Goal: Transaction & Acquisition: Purchase product/service

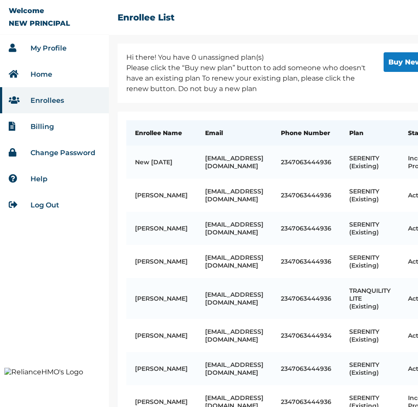
click at [51, 74] on link "Home" at bounding box center [41, 74] width 22 height 8
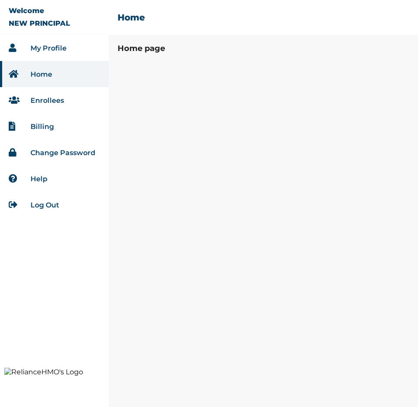
click at [55, 50] on link "My Profile" at bounding box center [48, 48] width 36 height 8
click at [63, 71] on li "Home" at bounding box center [54, 74] width 109 height 26
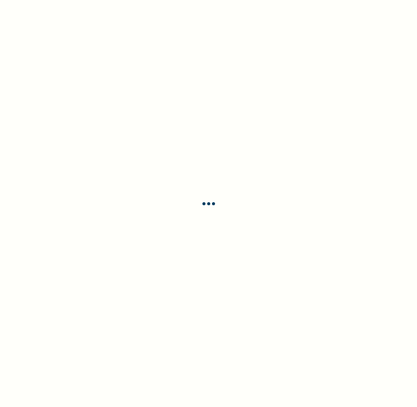
select select "ENGLISH"
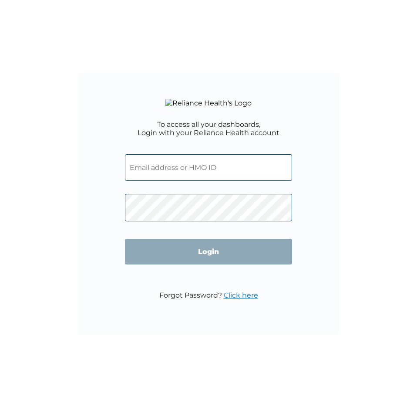
click at [115, 124] on div "To access all your dashboards, Login with your Reliance Health account Login Fo…" at bounding box center [208, 203] width 261 height 261
click at [169, 173] on input "text" at bounding box center [208, 167] width 167 height 27
type input "kodos222@yopmail.com"
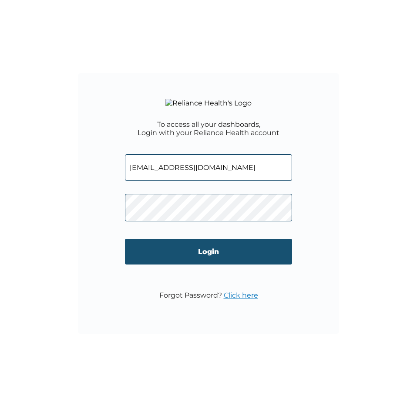
click at [176, 264] on input "Login" at bounding box center [208, 252] width 167 height 26
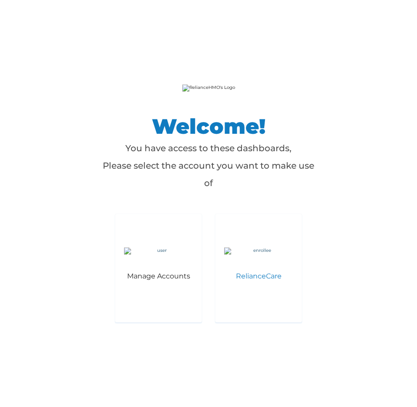
click at [251, 302] on div "RelianceCare" at bounding box center [258, 267] width 87 height 109
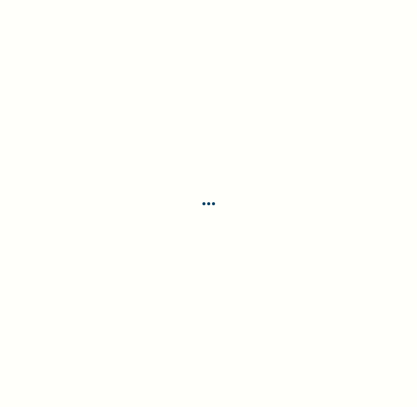
select select "ENGLISH"
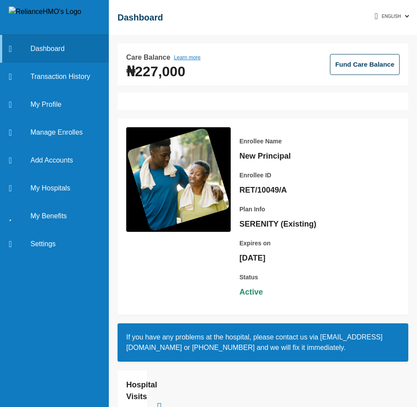
click at [255, 101] on div at bounding box center [263, 100] width 291 height 17
drag, startPoint x: 139, startPoint y: 105, endPoint x: 144, endPoint y: 104, distance: 5.4
click at [139, 105] on div at bounding box center [263, 100] width 291 height 17
click at [343, 102] on div at bounding box center [263, 100] width 291 height 17
drag, startPoint x: 152, startPoint y: 103, endPoint x: 182, endPoint y: 101, distance: 30.6
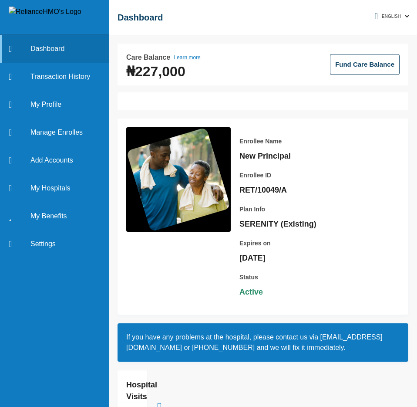
click at [157, 102] on div at bounding box center [263, 100] width 291 height 17
click at [209, 101] on div at bounding box center [263, 100] width 291 height 17
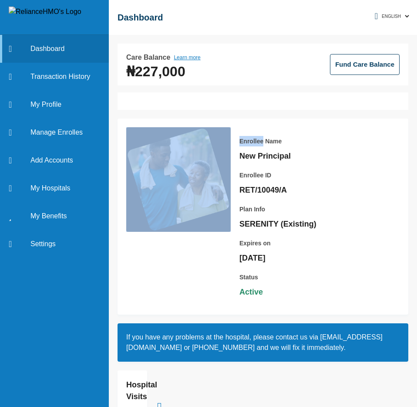
click at [209, 101] on div at bounding box center [263, 100] width 291 height 17
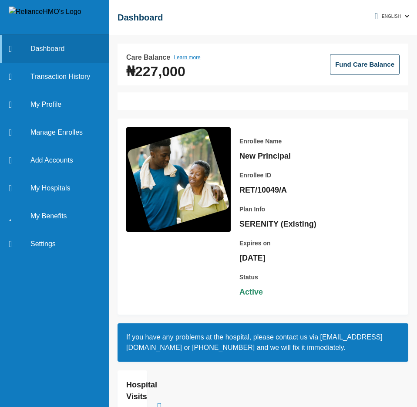
click at [293, 101] on div at bounding box center [263, 100] width 291 height 17
click at [237, 102] on div at bounding box center [263, 100] width 291 height 17
drag, startPoint x: 407, startPoint y: 102, endPoint x: 210, endPoint y: 101, distance: 196.9
click at [213, 101] on div "Care Balance Learn more ₦227,000 Fund Care Balance Enrollee Name New Principal …" at bounding box center [263, 221] width 308 height 372
drag, startPoint x: 127, startPoint y: 100, endPoint x: 271, endPoint y: 98, distance: 143.3
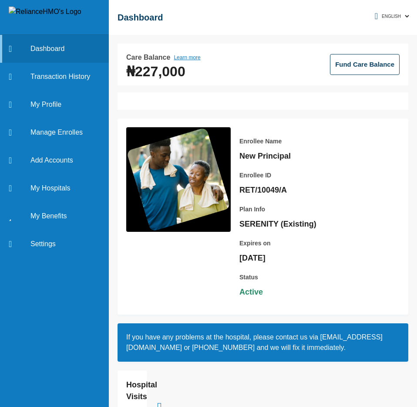
click at [254, 98] on div at bounding box center [263, 100] width 291 height 17
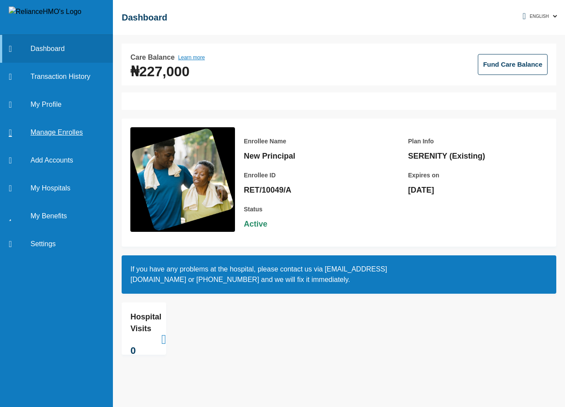
click at [58, 128] on link "Manage Enrolles" at bounding box center [56, 132] width 113 height 28
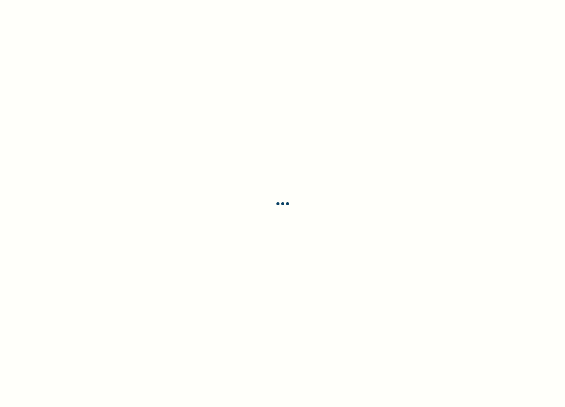
select select "ENGLISH"
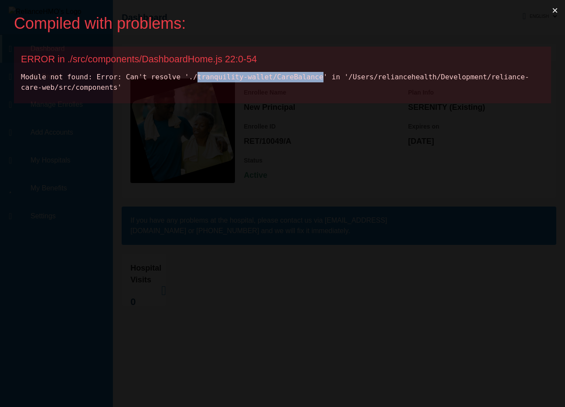
drag, startPoint x: 306, startPoint y: 80, endPoint x: 196, endPoint y: 82, distance: 109.8
click at [196, 78] on div "Module not found: Error: Can't resolve './tranquility-wallet/CareBalance' in '/…" at bounding box center [282, 82] width 523 height 21
copy div "tranquility-wallet/CareBalance"
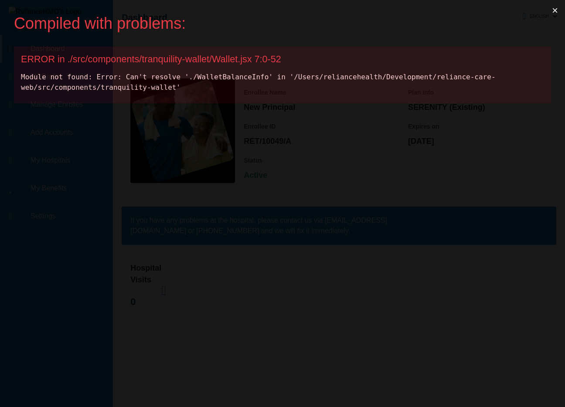
click at [244, 75] on div "Module not found: Error: Can't resolve './WalletBalanceInfo' in '/Users/relianc…" at bounding box center [282, 82] width 523 height 21
click at [242, 76] on div "Module not found: Error: Can't resolve './WalletBalanceInfo' in '/Users/relianc…" at bounding box center [282, 82] width 523 height 21
copy div "WalletBalanceInfo"
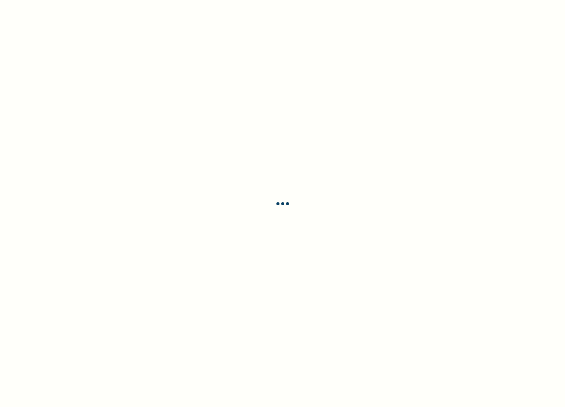
select select "ENGLISH"
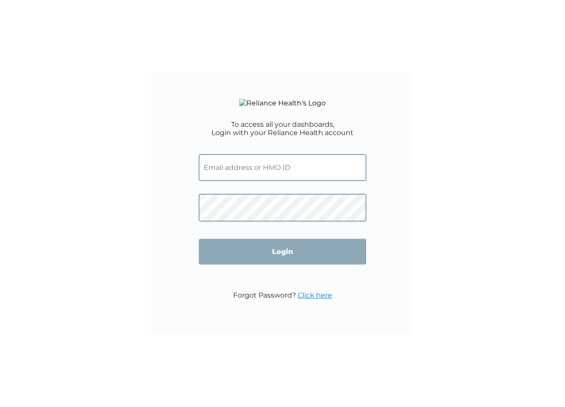
click at [259, 177] on input "text" at bounding box center [282, 167] width 167 height 27
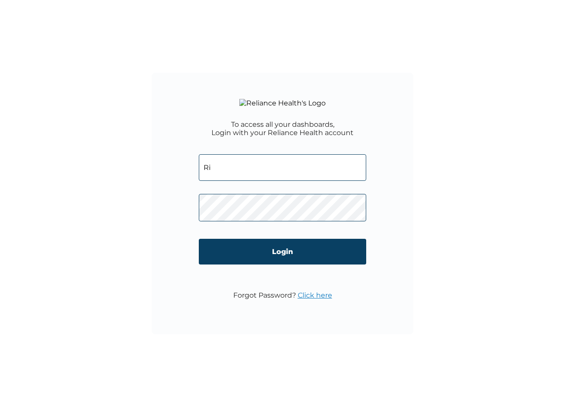
type input "R"
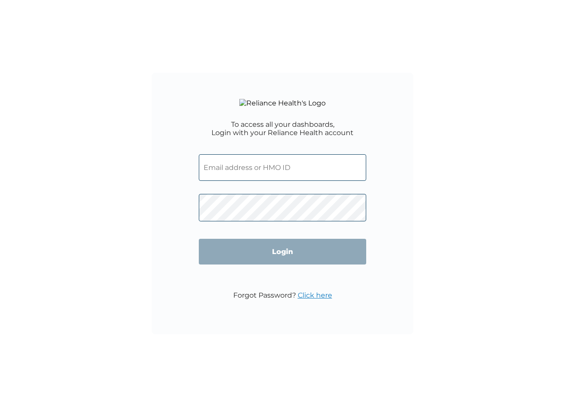
click at [159, 211] on div "To access all your dashboards, Login with your Reliance Health account Login Fo…" at bounding box center [282, 203] width 261 height 261
click at [256, 181] on input "text" at bounding box center [282, 167] width 167 height 27
type input "kodos222@yopmail.com"
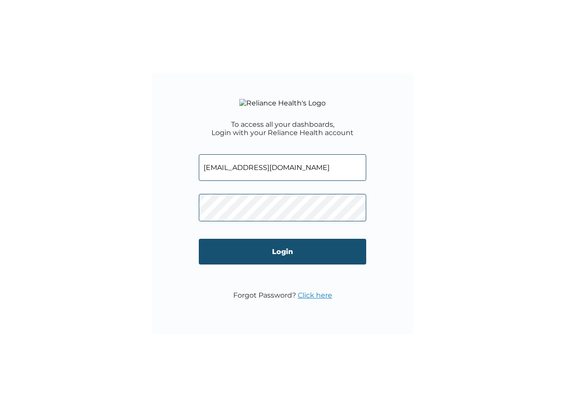
click at [287, 264] on input "Login" at bounding box center [282, 252] width 167 height 26
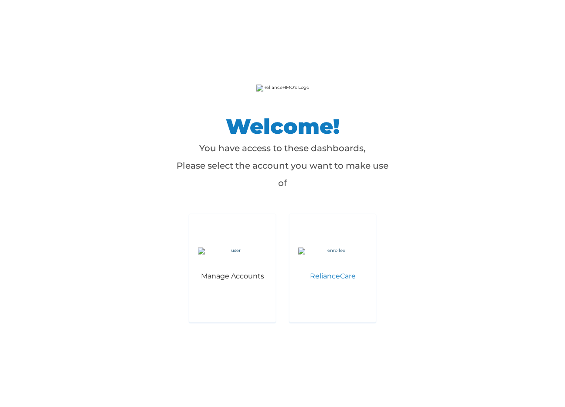
click at [335, 280] on p "RelianceCare" at bounding box center [332, 276] width 69 height 8
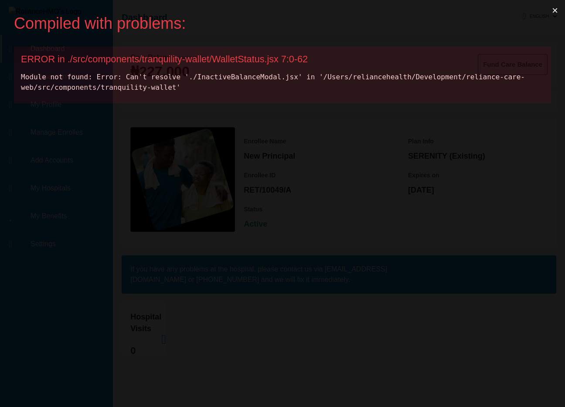
click at [247, 77] on div "Module not found: Error: Can't resolve './InactiveBalanceModal.jsx' in '/Users/…" at bounding box center [282, 82] width 523 height 21
copy div "InactiveBalanceModal"
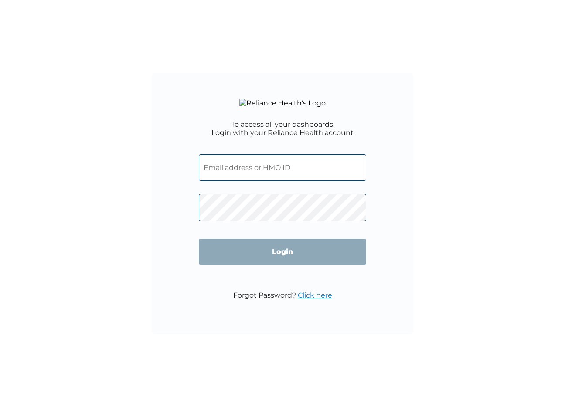
click at [265, 171] on input "text" at bounding box center [282, 167] width 167 height 27
type input "kodos222@yopmail.com"
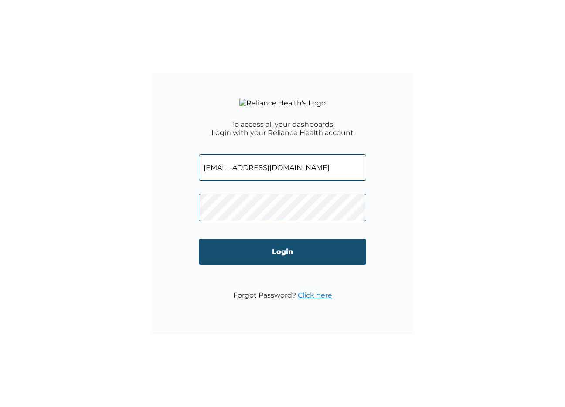
click at [224, 262] on input "Login" at bounding box center [282, 252] width 167 height 26
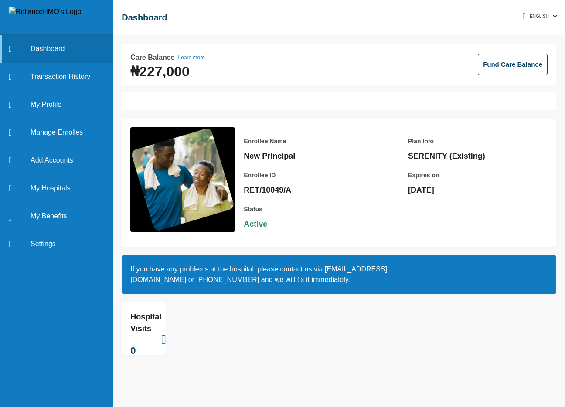
click at [306, 126] on div "Enrollee Name New Principal Enrollee ID RET/10049/A Plan Info SERENITY (Existin…" at bounding box center [339, 182] width 434 height 128
click at [510, 64] on button "Fund Care Balance" at bounding box center [512, 64] width 70 height 21
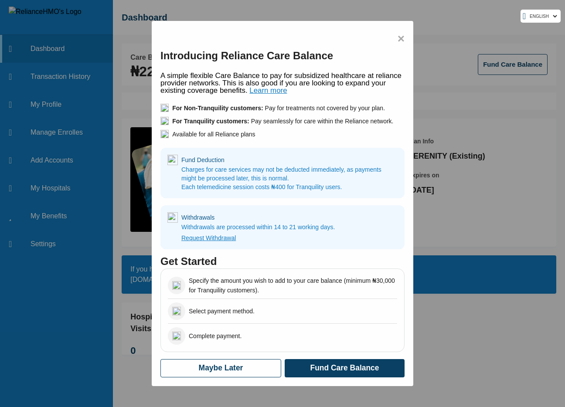
click at [399, 36] on span "×" at bounding box center [400, 39] width 7 height 18
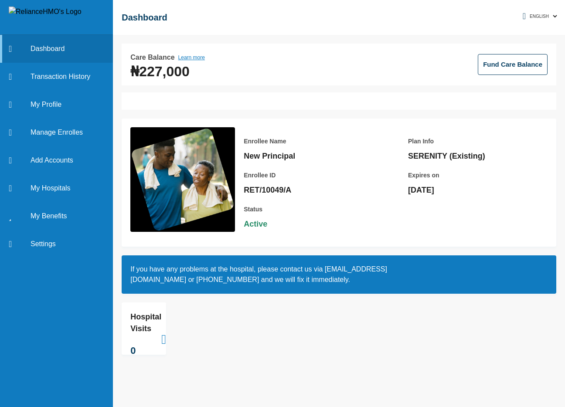
click at [513, 69] on button "Fund Care Balance" at bounding box center [512, 64] width 70 height 21
click at [512, 67] on button "Fund Care Balance" at bounding box center [512, 64] width 70 height 21
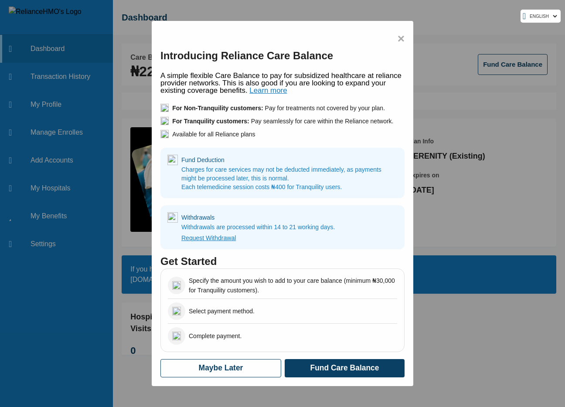
click at [402, 40] on span "×" at bounding box center [400, 39] width 7 height 18
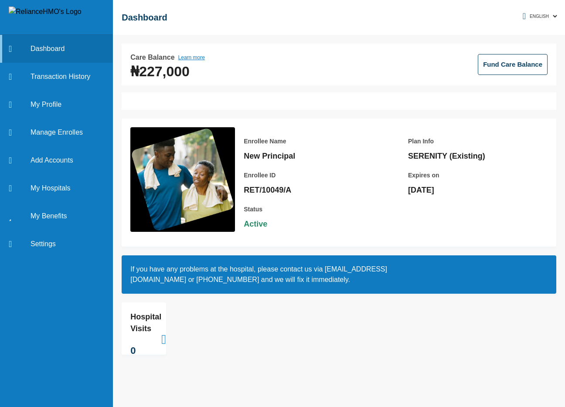
click at [511, 64] on button "Fund Care Balance" at bounding box center [512, 64] width 70 height 21
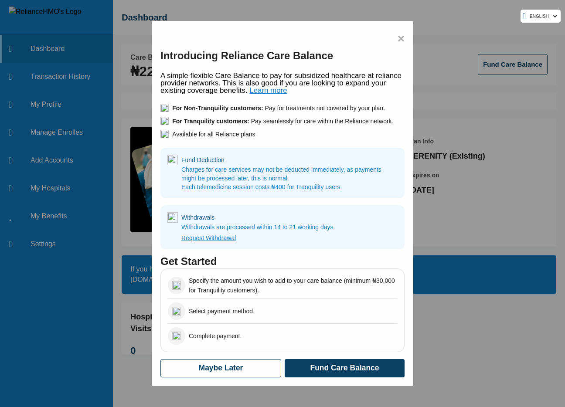
click at [340, 87] on p "A simple flexible Care Balance to pay for subsidized healthcare at reliance pro…" at bounding box center [282, 83] width 244 height 22
drag, startPoint x: 229, startPoint y: 157, endPoint x: 192, endPoint y: 171, distance: 39.8
click at [182, 159] on h4 "Fund Deduction" at bounding box center [289, 160] width 216 height 10
drag, startPoint x: 213, startPoint y: 220, endPoint x: 182, endPoint y: 218, distance: 31.0
click at [182, 218] on h4 "Withdrawals" at bounding box center [258, 217] width 154 height 10
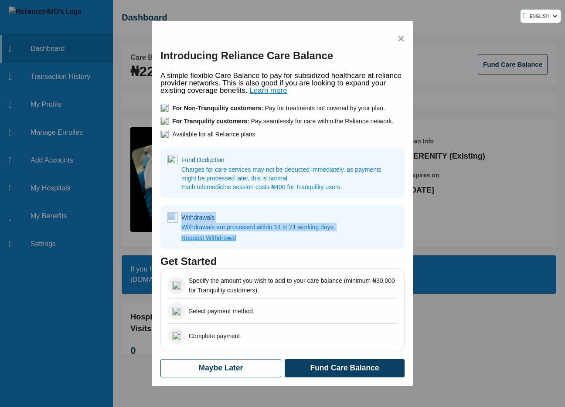
drag, startPoint x: 243, startPoint y: 235, endPoint x: 175, endPoint y: 215, distance: 71.0
click at [175, 215] on div "Withdrawals Withdrawals are processed within 14 to 21 working days. Request Wit…" at bounding box center [282, 227] width 244 height 44
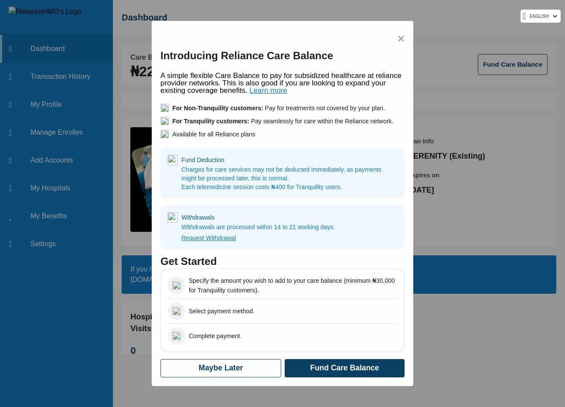
click at [304, 179] on p "Charges for care services may not be deducted immediately, as payments might be…" at bounding box center [289, 178] width 216 height 26
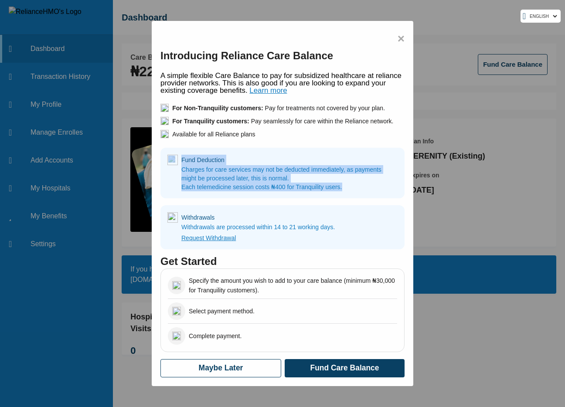
drag, startPoint x: 349, startPoint y: 185, endPoint x: 177, endPoint y: 155, distance: 174.3
click at [177, 155] on div "Fund Deduction Charges for care services may not be deducted immediately, as pa…" at bounding box center [282, 173] width 244 height 51
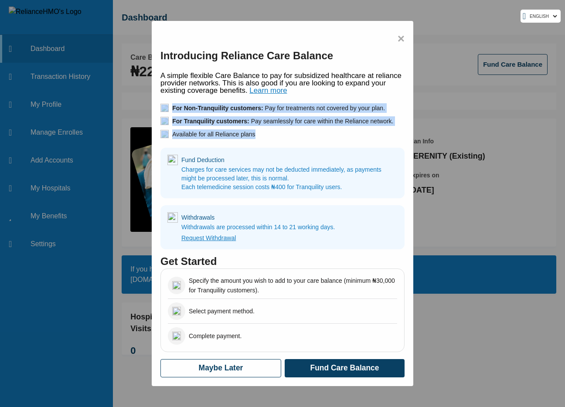
drag, startPoint x: 247, startPoint y: 132, endPoint x: 160, endPoint y: 107, distance: 90.4
click at [160, 107] on ul "For Non-Tranquility customers: Pay for treatments not covered by your plan. For…" at bounding box center [276, 121] width 233 height 39
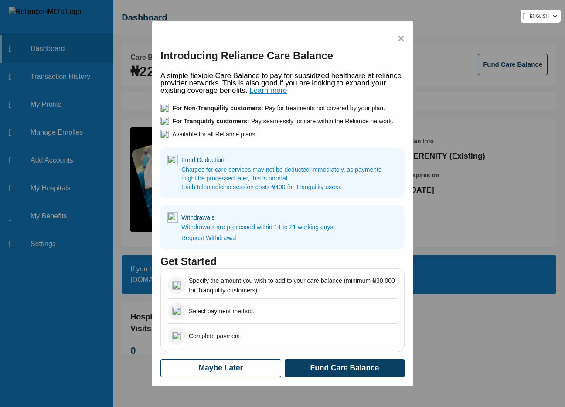
click at [294, 92] on p "A simple flexible Care Balance to pay for subsidized healthcare at reliance pro…" at bounding box center [282, 83] width 244 height 22
click at [274, 91] on link "Learn more" at bounding box center [267, 90] width 37 height 8
click at [402, 41] on span "×" at bounding box center [400, 39] width 7 height 18
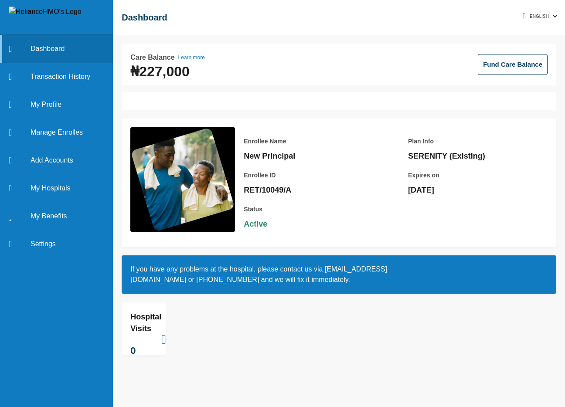
click at [197, 58] on link "Learn more" at bounding box center [191, 57] width 27 height 10
click at [190, 58] on link "Learn more" at bounding box center [191, 57] width 27 height 10
click at [186, 59] on link "Learn more" at bounding box center [191, 57] width 27 height 10
click at [190, 56] on link "Learn more" at bounding box center [191, 57] width 27 height 10
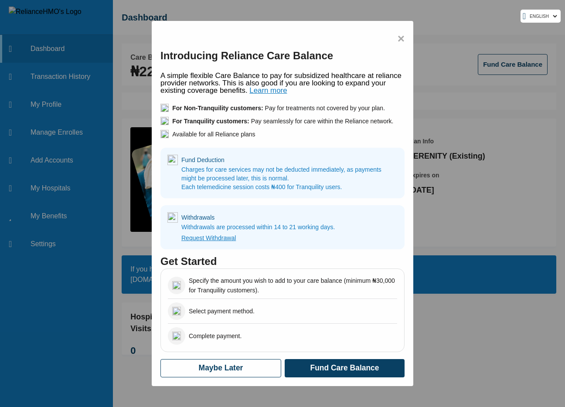
click at [399, 38] on span "×" at bounding box center [400, 39] width 7 height 18
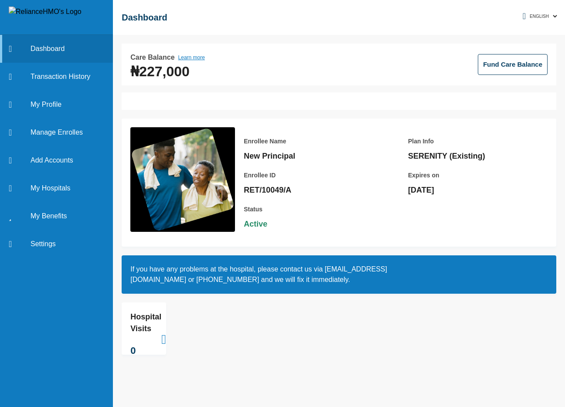
click at [184, 57] on link "Learn more" at bounding box center [191, 57] width 27 height 10
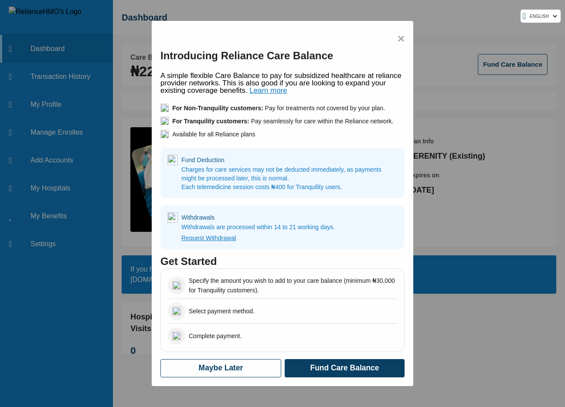
click at [394, 41] on div "× Introducing Reliance Care Balance A simple flexible Care Balance to pay for s…" at bounding box center [282, 203] width 261 height 365
click at [400, 38] on span "×" at bounding box center [400, 39] width 7 height 18
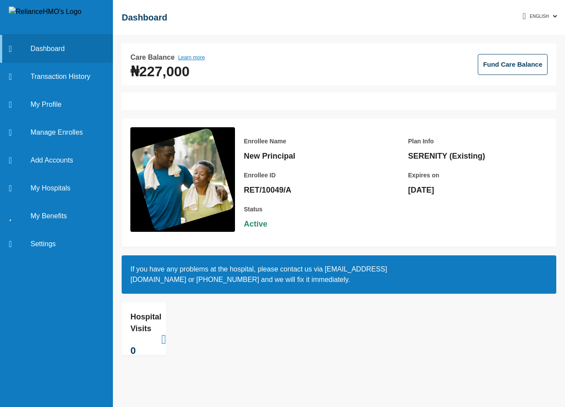
click at [195, 57] on link "Learn more" at bounding box center [191, 57] width 27 height 10
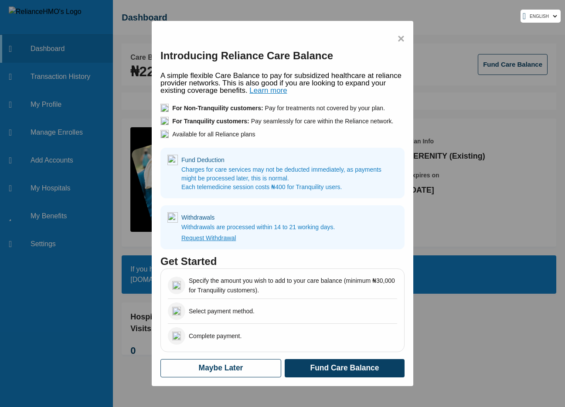
click at [403, 37] on span "×" at bounding box center [400, 39] width 7 height 18
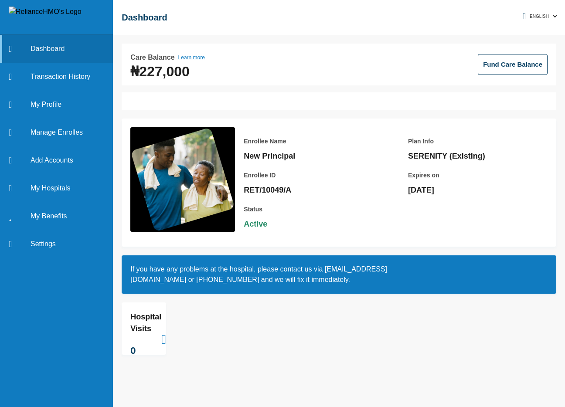
click at [512, 63] on button "Fund Care Balance" at bounding box center [512, 64] width 70 height 21
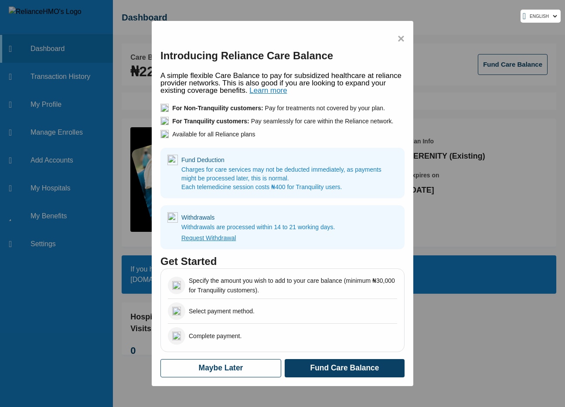
click at [402, 37] on span "×" at bounding box center [400, 39] width 7 height 18
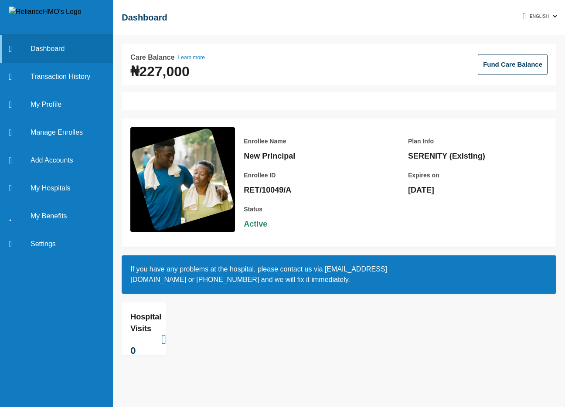
click at [503, 65] on button "Fund Care Balance" at bounding box center [512, 64] width 70 height 21
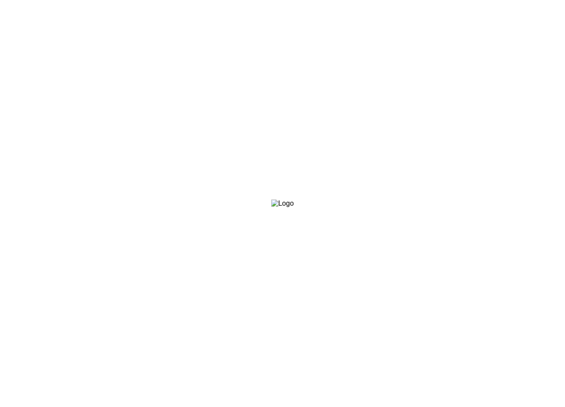
click at [111, 0] on html at bounding box center [282, 0] width 565 height 0
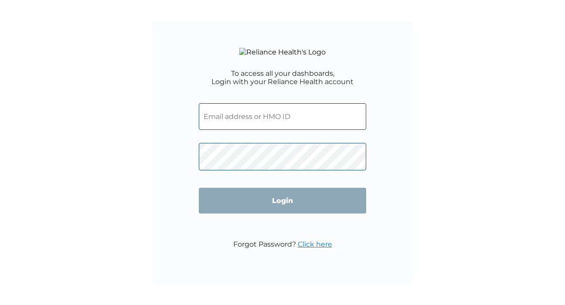
click at [262, 130] on input "text" at bounding box center [282, 116] width 167 height 27
type input "[EMAIL_ADDRESS][DOMAIN_NAME]"
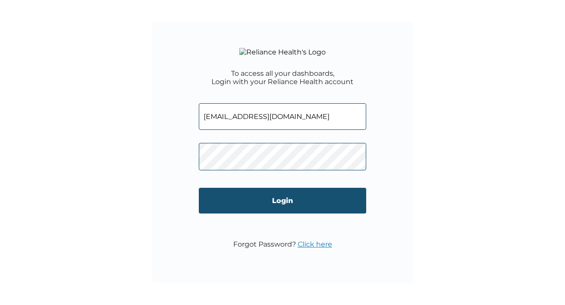
click at [250, 208] on input "Login" at bounding box center [282, 201] width 167 height 26
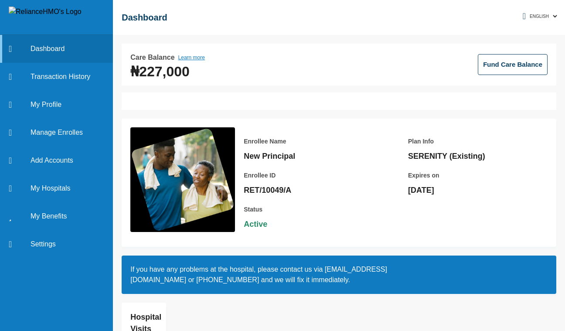
click at [190, 58] on button "Learn more" at bounding box center [191, 57] width 27 height 10
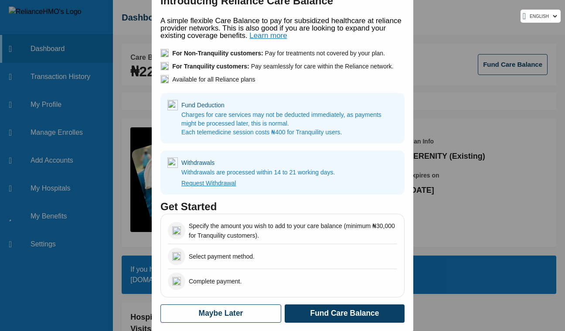
scroll to position [34, 0]
click at [235, 305] on button "Maybe Later" at bounding box center [220, 313] width 121 height 18
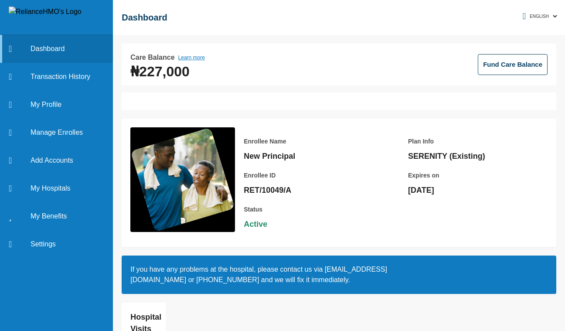
click at [489, 64] on button "Fund Care Balance" at bounding box center [512, 64] width 70 height 21
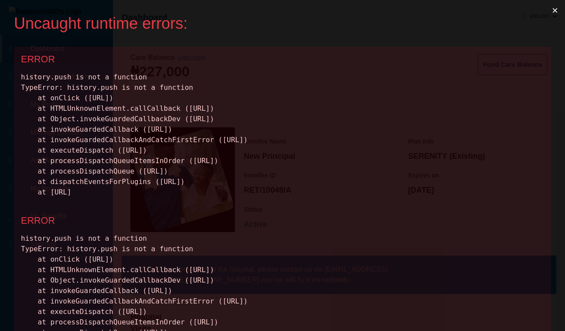
scroll to position [0, 0]
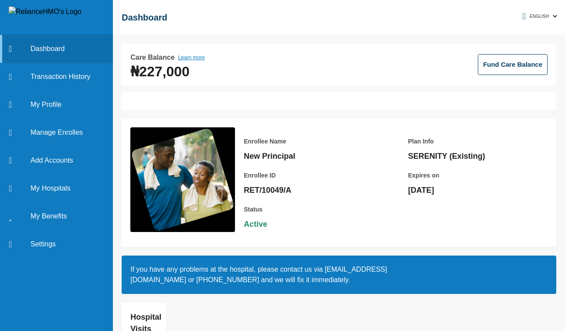
click at [486, 62] on button "Fund Care Balance" at bounding box center [512, 64] width 70 height 21
click at [488, 56] on button "Fund Care Balance" at bounding box center [512, 64] width 70 height 21
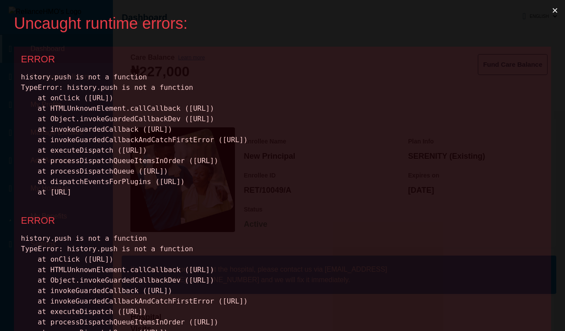
click at [158, 88] on div "history.push is not a function TypeError: history.push is not a function at onC…" at bounding box center [282, 134] width 523 height 125
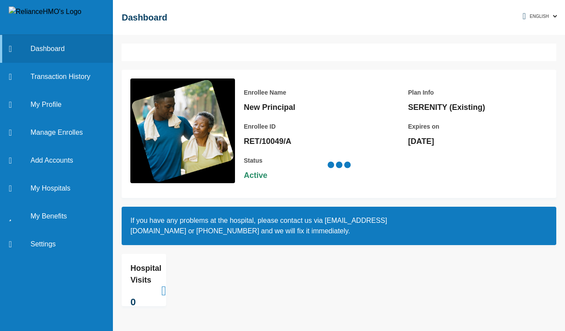
click at [408, 140] on p "[DATE]" at bounding box center [469, 141] width 122 height 10
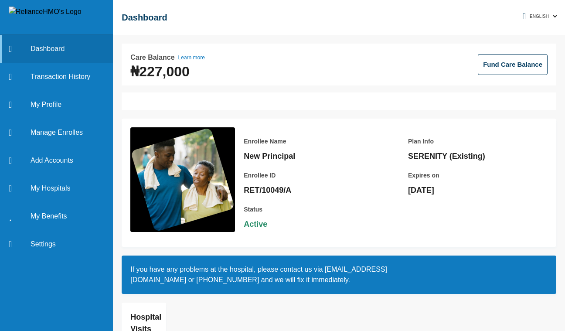
click at [360, 138] on p "Enrollee Name" at bounding box center [305, 141] width 122 height 10
click at [511, 57] on button "Fund Care Balance" at bounding box center [512, 64] width 70 height 21
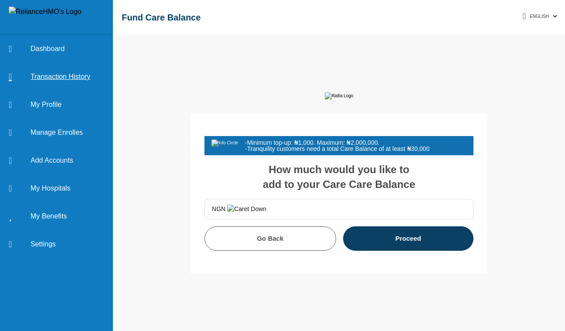
click at [72, 75] on link "Transaction History" at bounding box center [56, 77] width 113 height 28
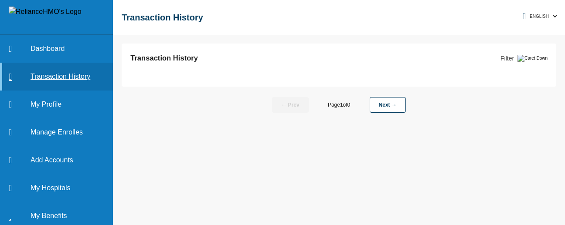
click at [76, 79] on link "Transaction History" at bounding box center [56, 77] width 113 height 28
click at [514, 57] on p "Filter" at bounding box center [507, 59] width 14 height 10
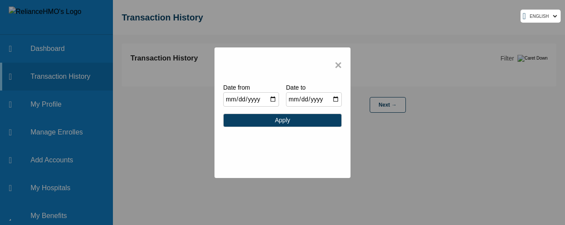
click at [298, 118] on button "Apply" at bounding box center [282, 121] width 118 height 14
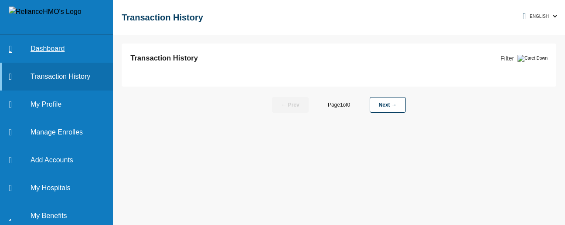
click at [59, 48] on link "Dashboard" at bounding box center [56, 49] width 113 height 28
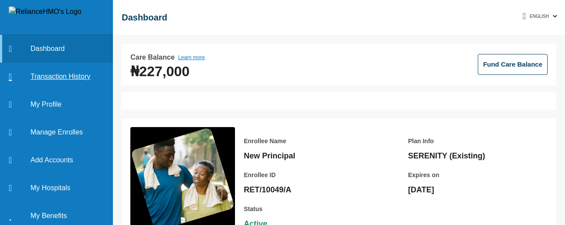
click at [61, 71] on link "Transaction History" at bounding box center [56, 77] width 113 height 28
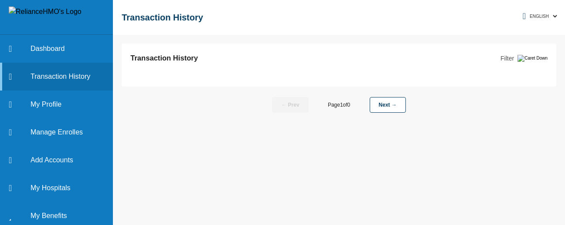
click at [514, 54] on p "Filter" at bounding box center [507, 59] width 14 height 10
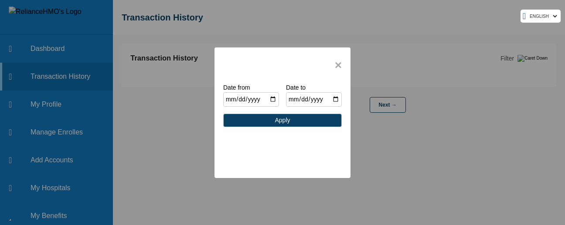
click at [273, 96] on input "2025-08-07" at bounding box center [251, 99] width 56 height 14
click at [336, 103] on input "2025-08-15" at bounding box center [314, 99] width 56 height 14
click at [298, 121] on button "Apply" at bounding box center [282, 121] width 118 height 14
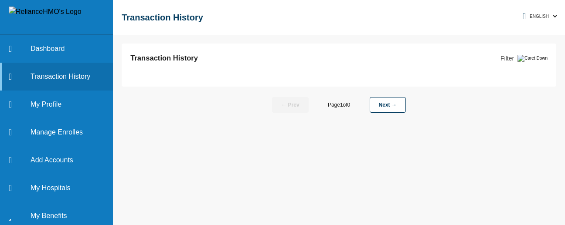
click at [514, 58] on p "Filter" at bounding box center [507, 59] width 14 height 10
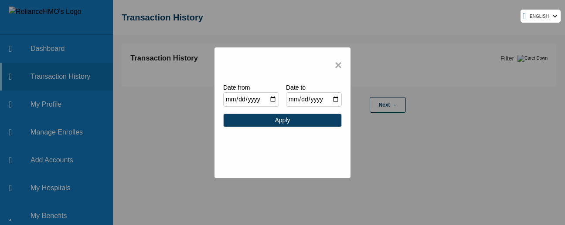
click at [273, 98] on input "2025-08-07" at bounding box center [251, 99] width 56 height 14
type input "2025-07-01"
click at [306, 121] on button "Apply" at bounding box center [282, 121] width 118 height 14
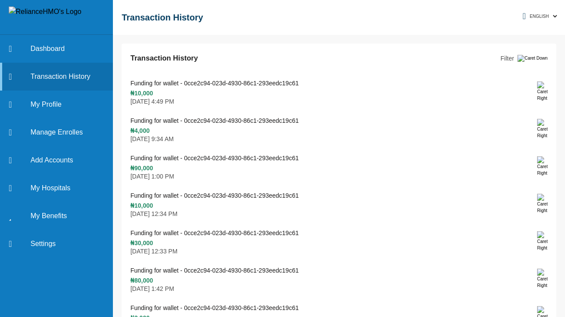
click at [522, 53] on div "Transaction History Filter" at bounding box center [338, 58] width 417 height 12
click at [514, 61] on p "Filter" at bounding box center [507, 59] width 14 height 10
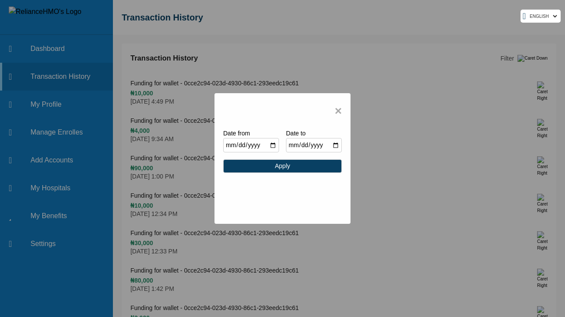
click at [338, 144] on input "2025-08-15" at bounding box center [314, 145] width 56 height 14
click at [274, 146] on input "2025-07-01" at bounding box center [251, 145] width 56 height 14
type input "2025-06-01"
click at [306, 169] on button "Apply" at bounding box center [282, 166] width 118 height 14
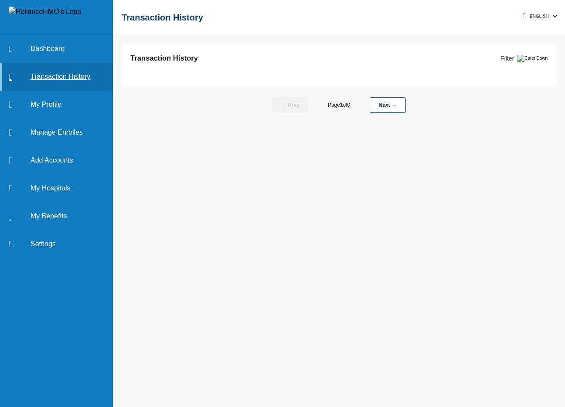
click at [74, 77] on link "Transaction History" at bounding box center [56, 77] width 113 height 28
click at [514, 58] on p "Filter" at bounding box center [507, 59] width 14 height 10
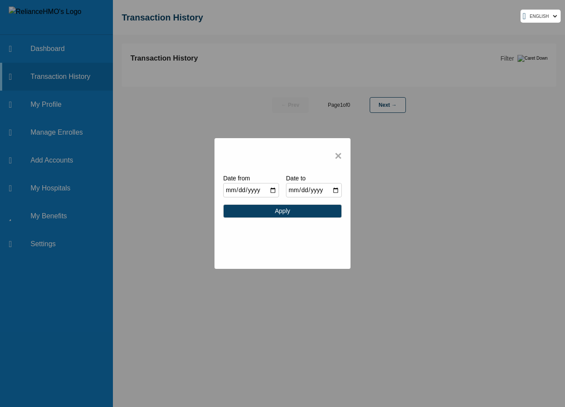
click at [274, 188] on input "2025-08-07" at bounding box center [251, 190] width 56 height 14
type input "2025-08-01"
click at [294, 213] on button "Apply" at bounding box center [282, 211] width 118 height 14
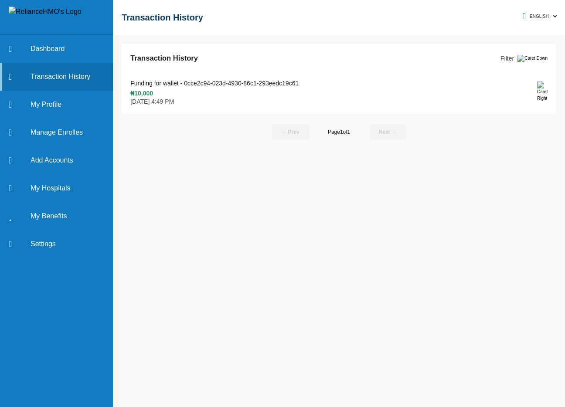
click at [514, 59] on p "Filter" at bounding box center [507, 59] width 14 height 10
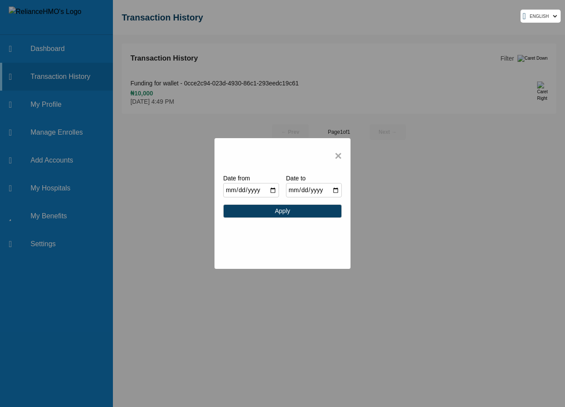
click at [336, 156] on span "×" at bounding box center [338, 156] width 7 height 18
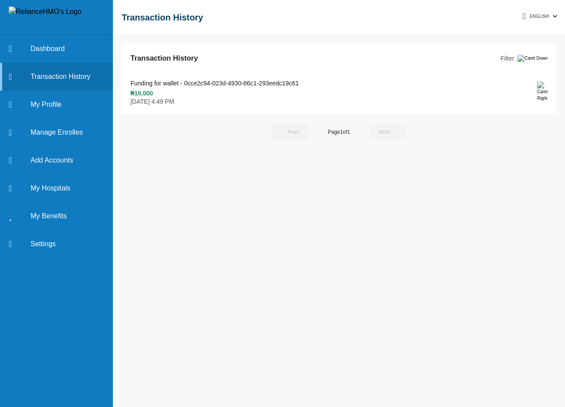
click at [514, 58] on p "Filter" at bounding box center [507, 59] width 14 height 10
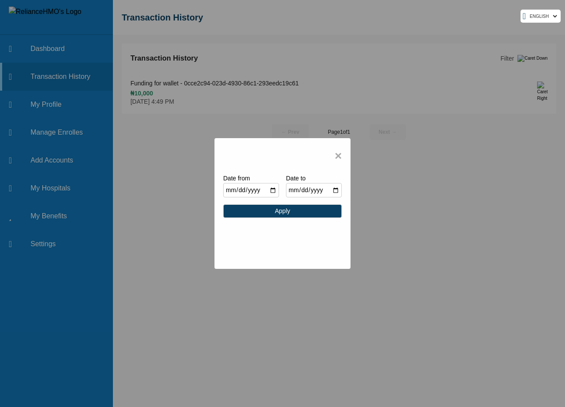
click at [271, 191] on input "2025-08-01" at bounding box center [251, 190] width 56 height 14
type input "2025-07-01"
click at [282, 212] on button "Apply" at bounding box center [282, 211] width 118 height 14
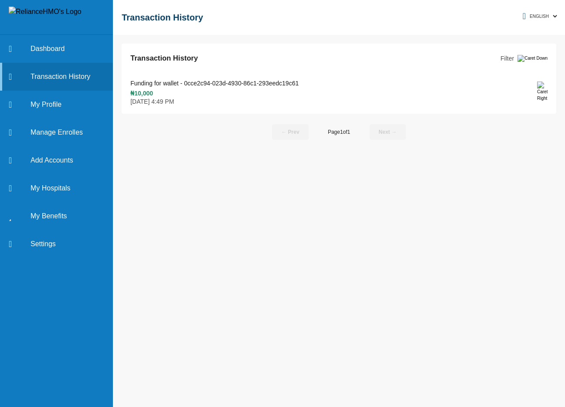
click at [539, 56] on button "Filter" at bounding box center [523, 59] width 47 height 10
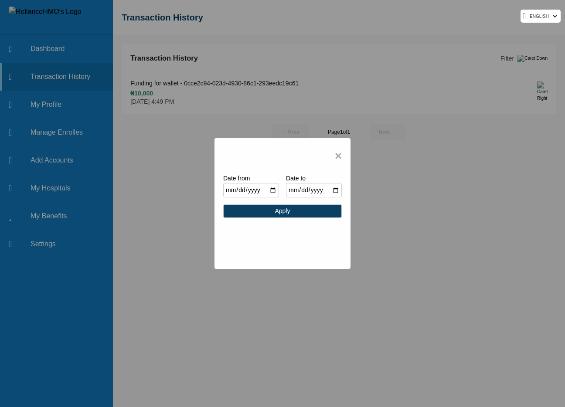
click at [275, 189] on input "2025-07-01" at bounding box center [251, 190] width 56 height 14
type input "2025-05-01"
click at [272, 211] on button "Apply" at bounding box center [282, 211] width 118 height 14
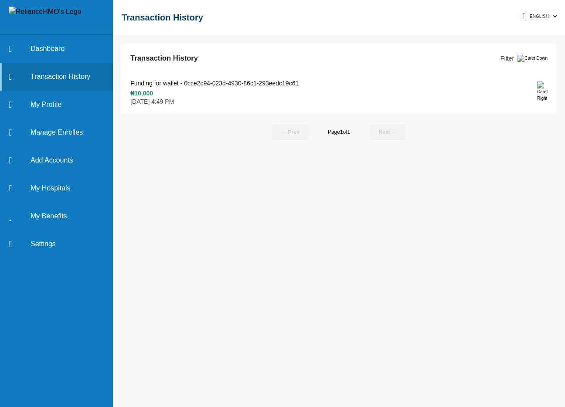
click at [514, 55] on p "Filter" at bounding box center [507, 59] width 14 height 10
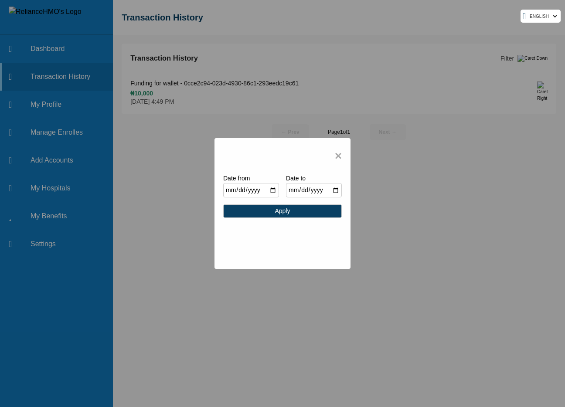
click at [335, 188] on input "2025-08-15" at bounding box center [314, 190] width 56 height 14
type input "2025-08-14"
click at [280, 214] on button "Apply" at bounding box center [282, 211] width 118 height 14
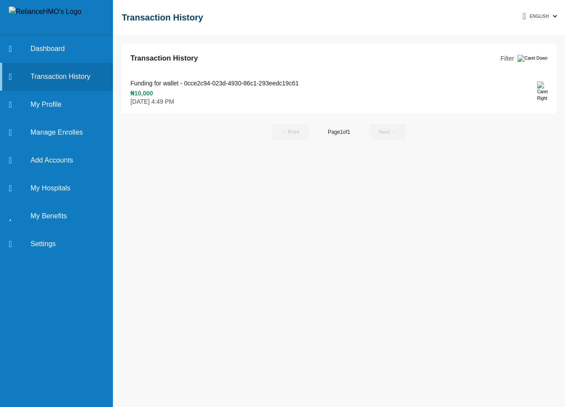
click at [540, 54] on button "Filter" at bounding box center [523, 59] width 47 height 10
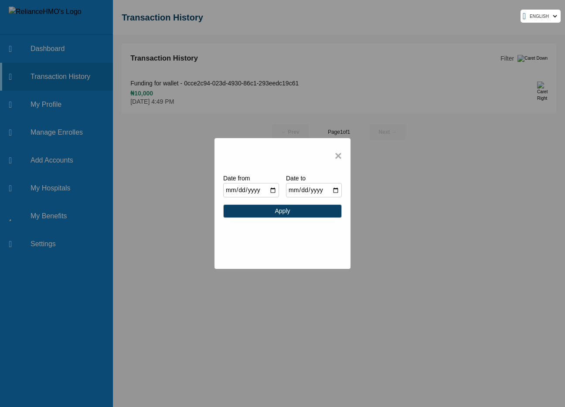
click at [273, 189] on input "2025-05-01" at bounding box center [251, 190] width 56 height 14
type input "2025-08-01"
click at [301, 213] on button "Apply" at bounding box center [282, 211] width 118 height 14
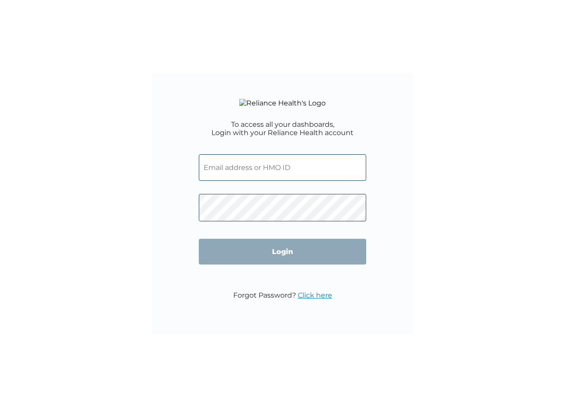
click at [253, 179] on input "text" at bounding box center [282, 167] width 167 height 27
type input "[EMAIL_ADDRESS][DOMAIN_NAME]"
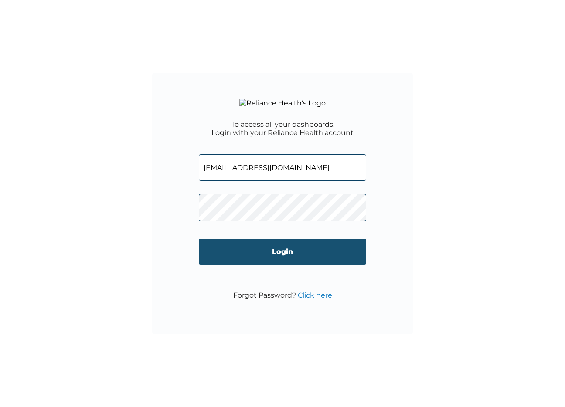
click at [303, 264] on input "Login" at bounding box center [282, 252] width 167 height 26
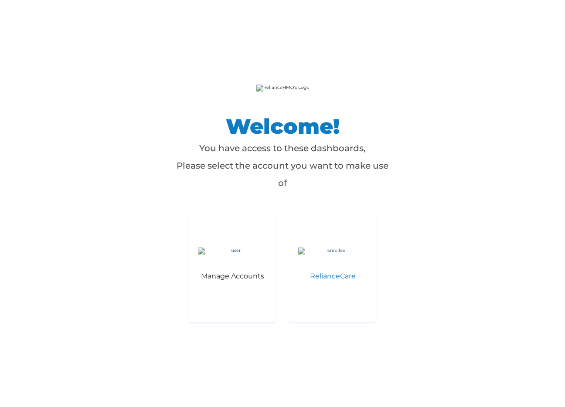
click at [333, 254] on img at bounding box center [332, 250] width 69 height 7
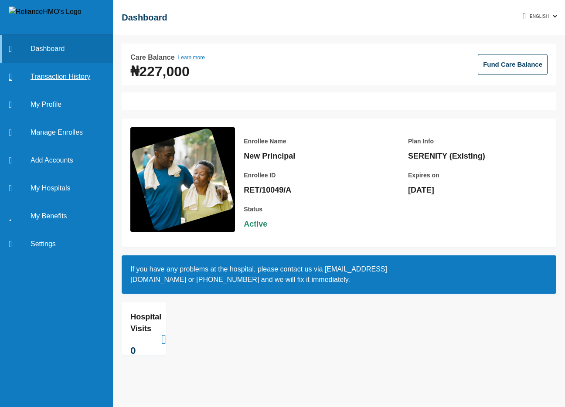
click at [68, 76] on link "Transaction History" at bounding box center [56, 77] width 113 height 28
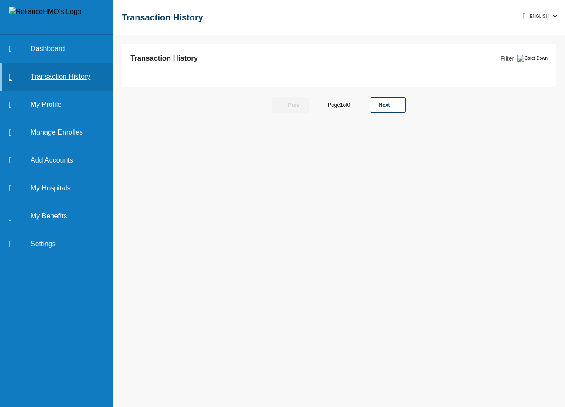
click at [78, 74] on link "Transaction History" at bounding box center [56, 77] width 113 height 28
click at [191, 61] on h2 "Transaction History" at bounding box center [164, 58] width 68 height 12
click at [46, 48] on link "Dashboard" at bounding box center [56, 49] width 113 height 28
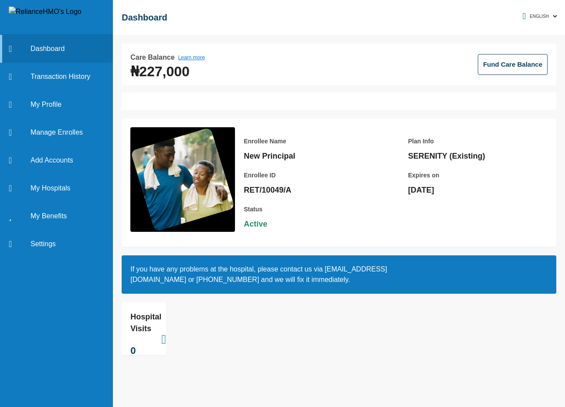
click at [514, 69] on button "Fund Care Balance" at bounding box center [512, 64] width 70 height 21
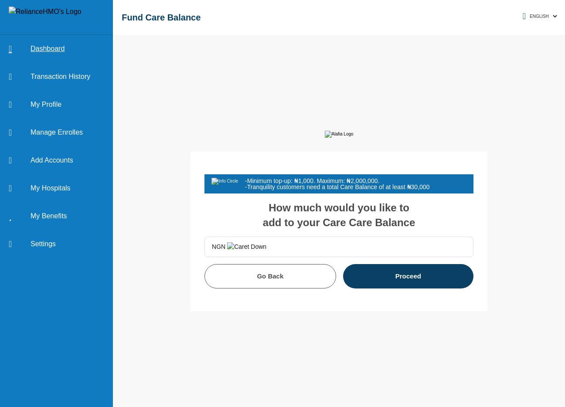
click at [57, 45] on link "Dashboard" at bounding box center [56, 49] width 113 height 28
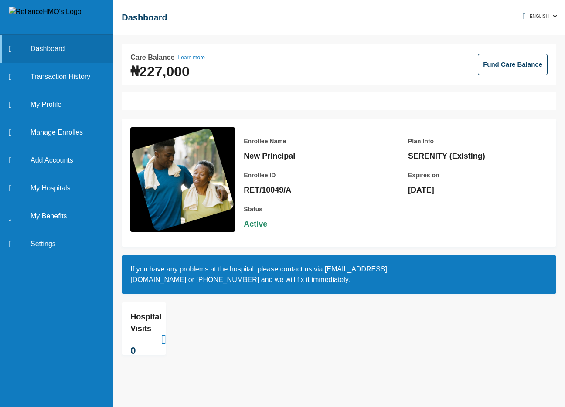
click at [186, 56] on button "Learn more" at bounding box center [191, 57] width 27 height 10
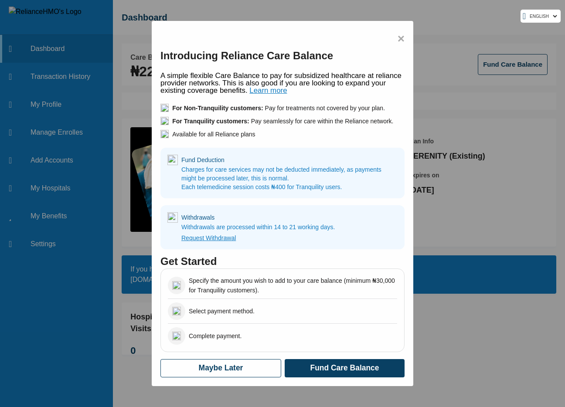
click at [258, 367] on button "Maybe Later" at bounding box center [220, 368] width 121 height 18
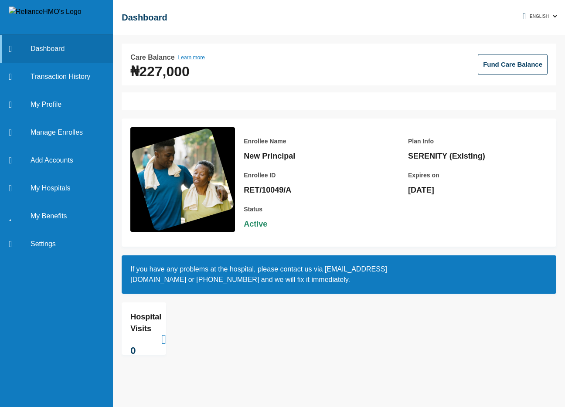
click at [522, 65] on button "Fund Care Balance" at bounding box center [512, 64] width 70 height 21
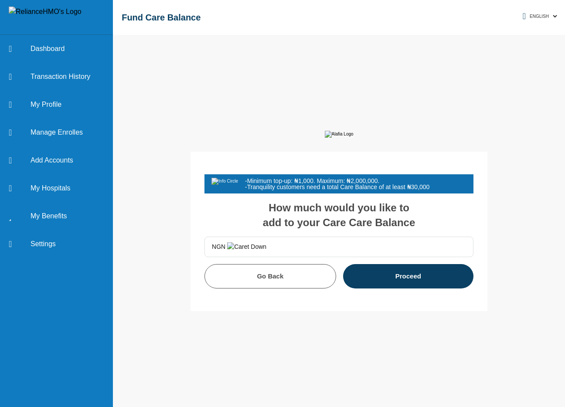
click at [303, 252] on input "text" at bounding box center [366, 247] width 200 height 20
type input "10,000.00"
click at [399, 288] on button "Proceed" at bounding box center [408, 276] width 131 height 24
click at [65, 52] on link "Dashboard" at bounding box center [56, 49] width 113 height 28
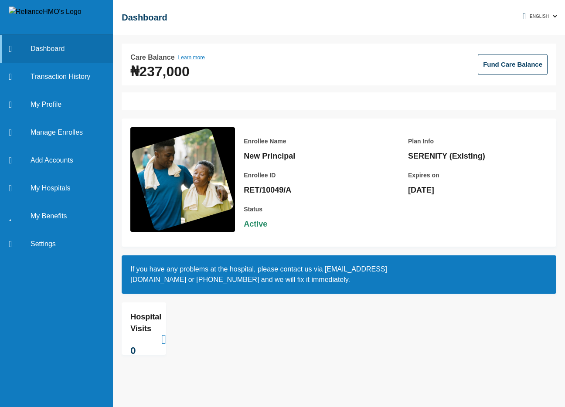
click at [531, 65] on button "Fund Care Balance" at bounding box center [512, 64] width 70 height 21
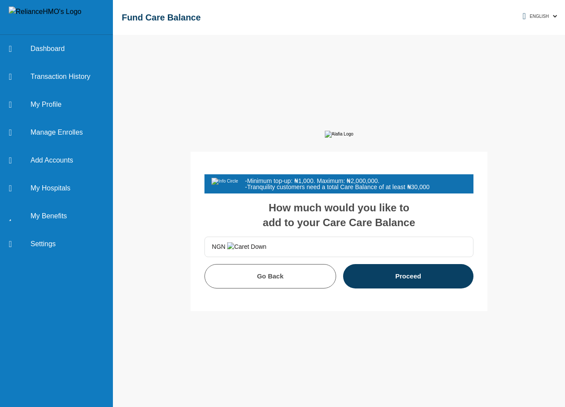
click at [307, 254] on input "text" at bounding box center [366, 247] width 200 height 20
type input "50,000.00"
click at [414, 284] on button "Proceed" at bounding box center [408, 276] width 131 height 24
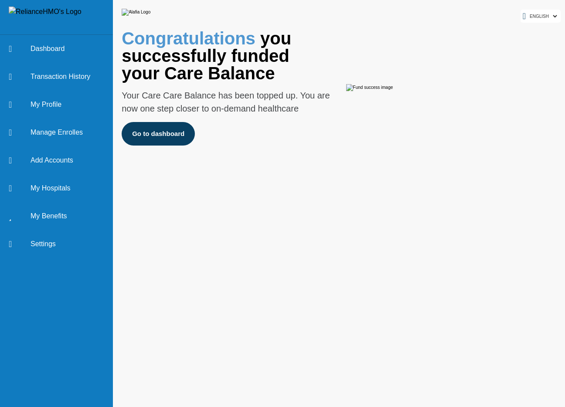
drag, startPoint x: 397, startPoint y: 94, endPoint x: 355, endPoint y: 95, distance: 41.9
click at [355, 91] on img at bounding box center [451, 87] width 210 height 7
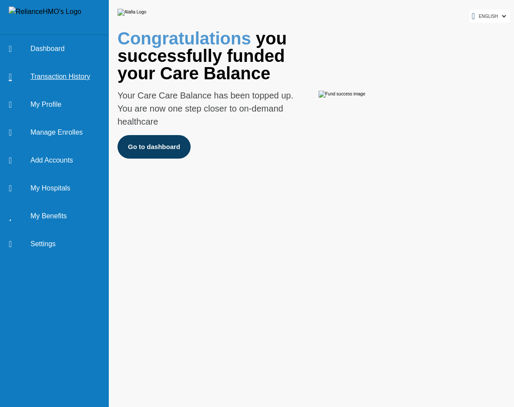
click at [64, 81] on link "Transaction History" at bounding box center [54, 77] width 109 height 28
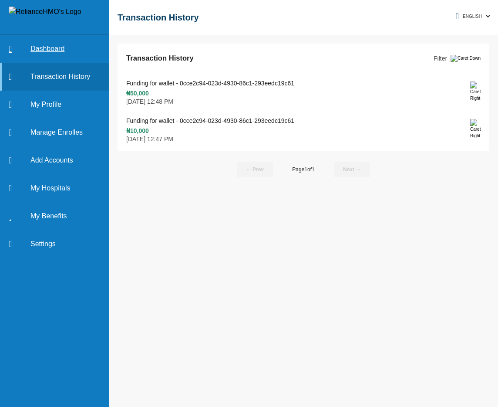
click at [65, 51] on link "Dashboard" at bounding box center [54, 49] width 109 height 28
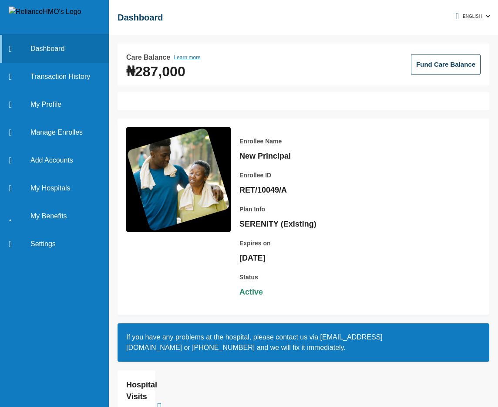
click at [432, 67] on button "Fund Care Balance" at bounding box center [446, 64] width 70 height 21
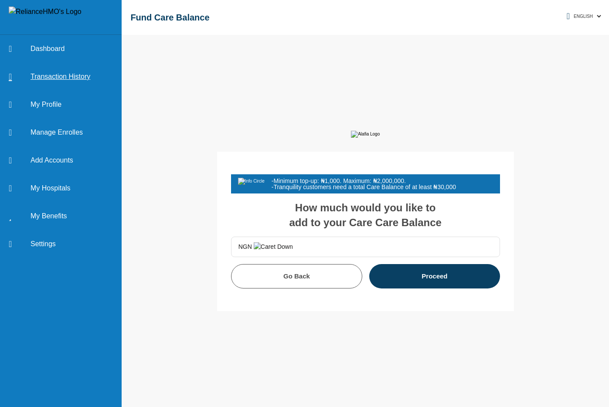
click at [74, 76] on link "Transaction History" at bounding box center [61, 77] width 122 height 28
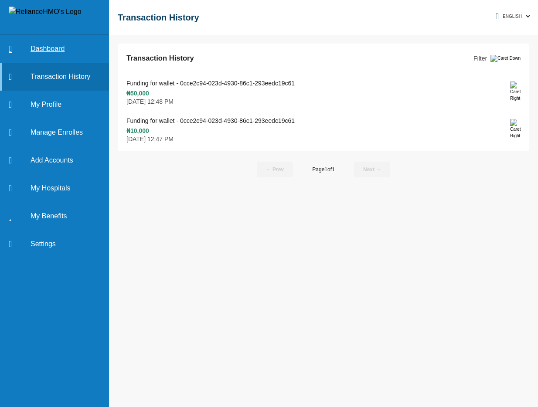
click at [56, 45] on link "Dashboard" at bounding box center [54, 49] width 109 height 28
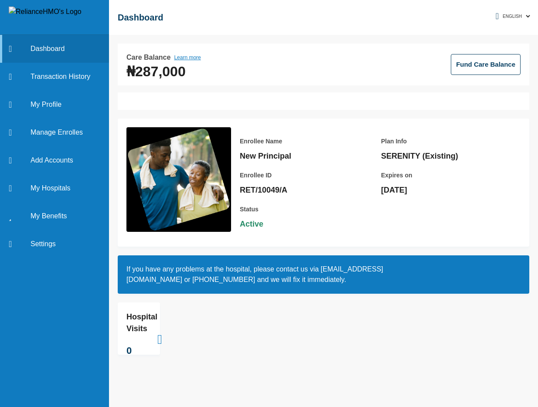
click at [477, 66] on button "Fund Care Balance" at bounding box center [485, 64] width 70 height 21
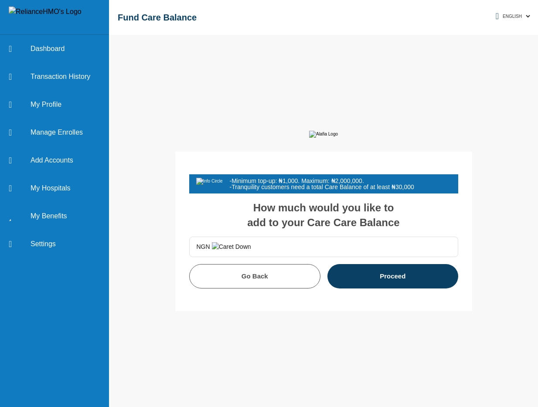
click at [276, 257] on input "text" at bounding box center [351, 247] width 200 height 20
click at [65, 51] on link "Dashboard" at bounding box center [54, 49] width 109 height 28
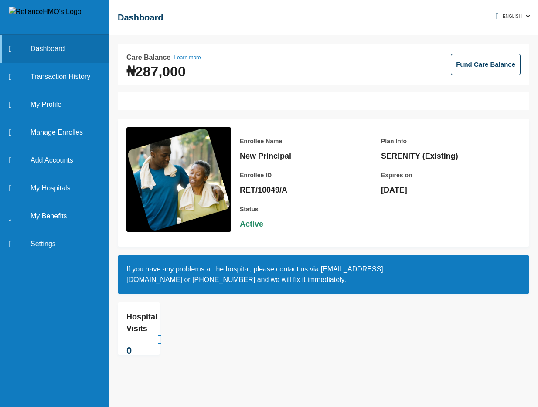
click at [197, 60] on button "Learn more" at bounding box center [187, 57] width 27 height 10
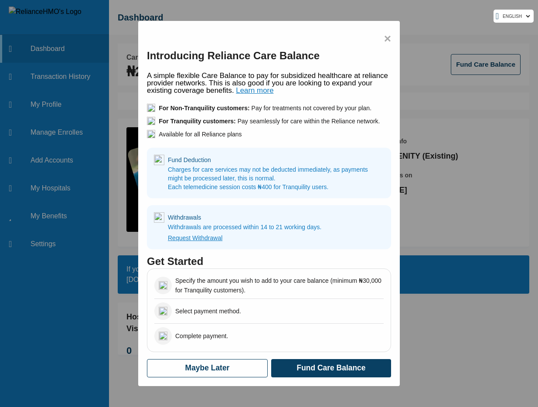
click at [345, 365] on button "Fund Care Balance" at bounding box center [331, 368] width 120 height 18
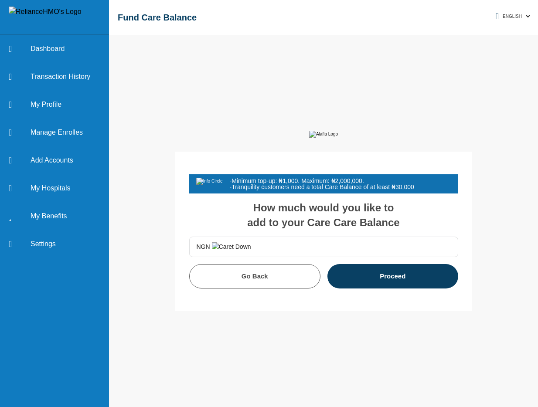
click at [278, 257] on input "text" at bounding box center [351, 247] width 200 height 20
type input "90,000.00"
click at [416, 285] on button "Proceed" at bounding box center [392, 276] width 131 height 24
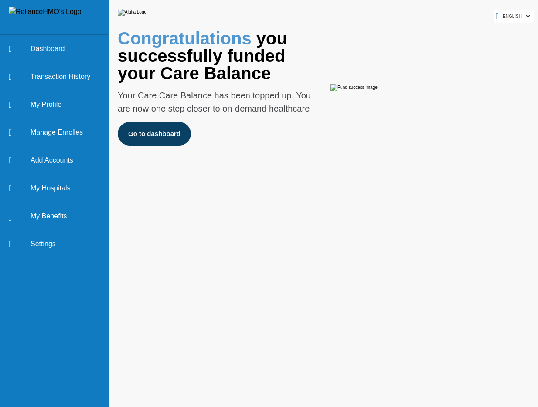
click at [158, 146] on button "Go to dashboard" at bounding box center [154, 134] width 73 height 24
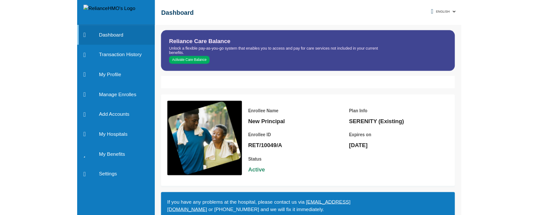
scroll to position [2, 0]
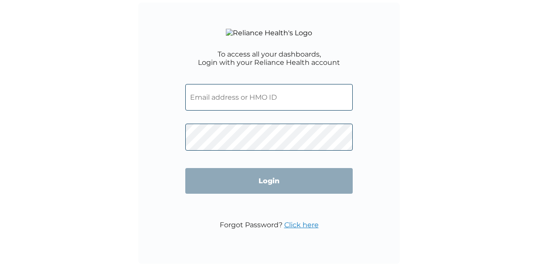
click at [270, 111] on input "text" at bounding box center [268, 97] width 167 height 27
type input "[EMAIL_ADDRESS][DOMAIN_NAME]"
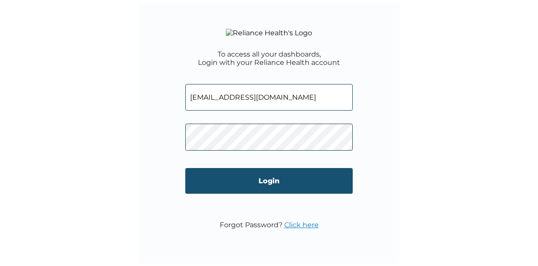
click at [270, 186] on input "Login" at bounding box center [268, 181] width 167 height 26
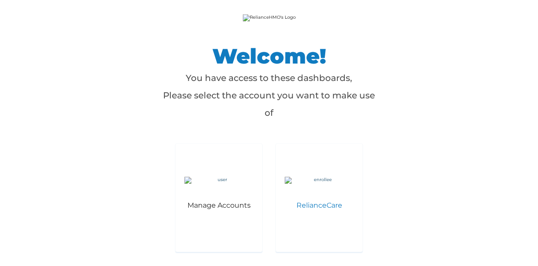
click at [337, 184] on img at bounding box center [318, 180] width 69 height 7
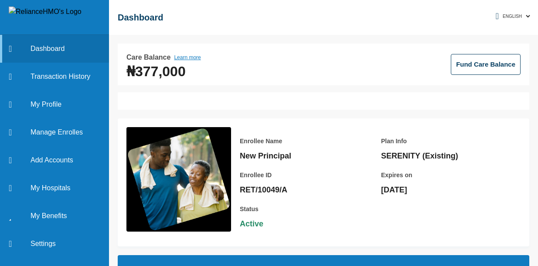
click at [473, 64] on button "Fund Care Balance" at bounding box center [485, 64] width 70 height 21
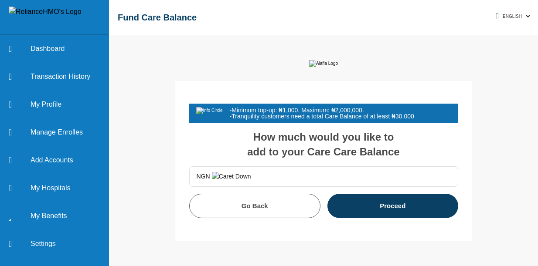
click at [270, 186] on input "text" at bounding box center [351, 177] width 200 height 20
type input "1,000.00"
click at [432, 213] on button "Proceed" at bounding box center [392, 206] width 131 height 24
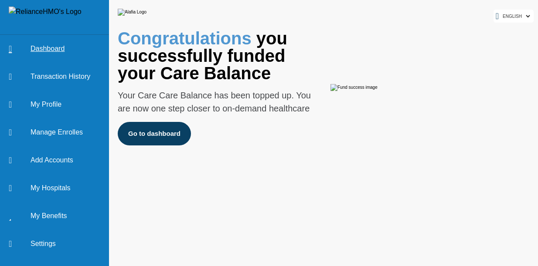
click at [44, 48] on link "Dashboard" at bounding box center [54, 49] width 109 height 28
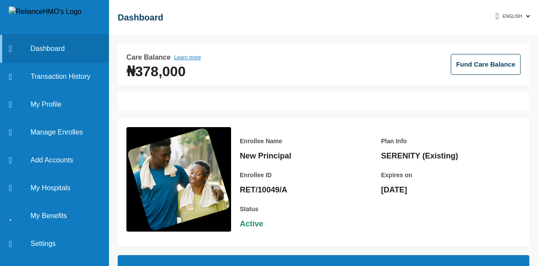
click at [191, 59] on button "Learn more" at bounding box center [187, 57] width 27 height 10
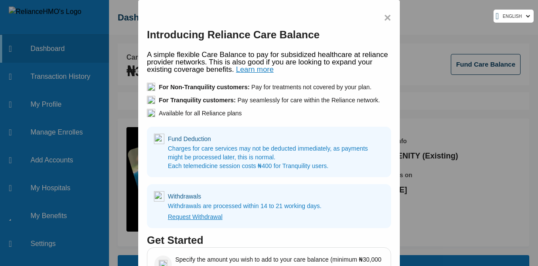
click at [386, 17] on span "×" at bounding box center [387, 18] width 7 height 18
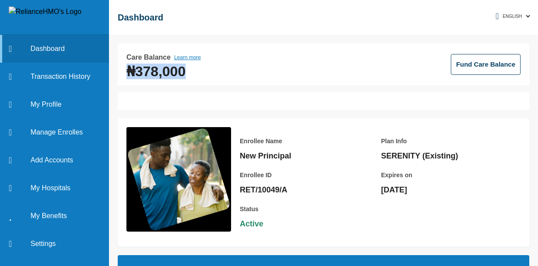
drag, startPoint x: 204, startPoint y: 69, endPoint x: 112, endPoint y: 72, distance: 91.5
click at [112, 72] on div "Care Balance Learn more ₦378,000 Fund Care Balance Enrollee Name New Principal …" at bounding box center [323, 150] width 429 height 231
click at [195, 77] on div "Care Balance Learn more ₦378,000 Fund Care Balance" at bounding box center [323, 65] width 411 height 42
click at [62, 54] on link "Dashboard" at bounding box center [54, 49] width 109 height 28
click at [52, 51] on link "Dashboard" at bounding box center [54, 49] width 109 height 28
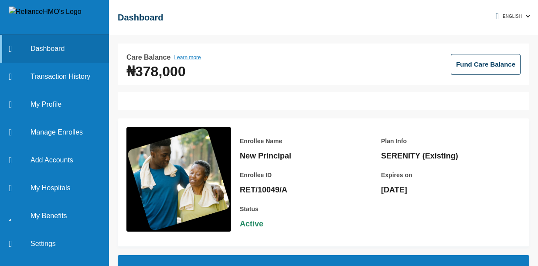
click at [525, 49] on div "Care Balance Learn more ₦378,000 Fund Care Balance Enrollee Name New Principal …" at bounding box center [323, 150] width 429 height 231
click at [477, 56] on button "Fund Care Balance" at bounding box center [485, 64] width 70 height 21
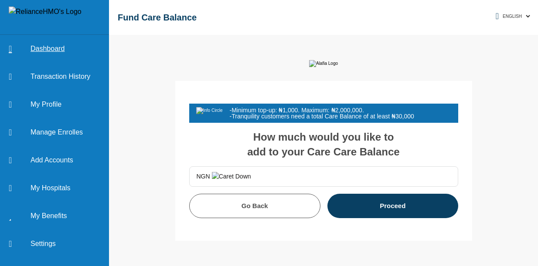
click at [71, 40] on link "Dashboard" at bounding box center [54, 49] width 109 height 28
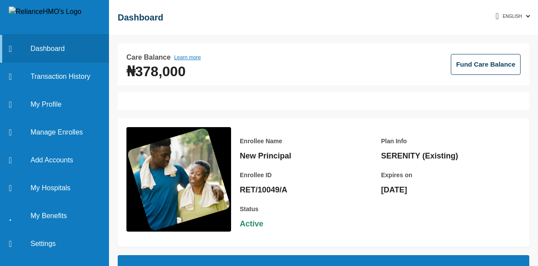
click at [285, 135] on div "Enrollee Name New Principal Enrollee ID RET/10049/A" at bounding box center [301, 161] width 122 height 68
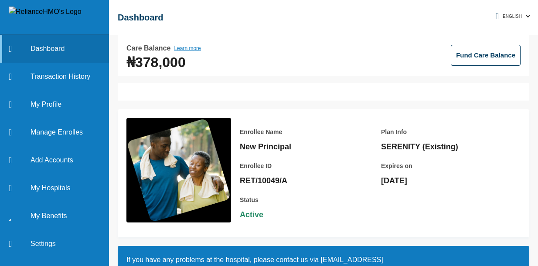
scroll to position [19, 0]
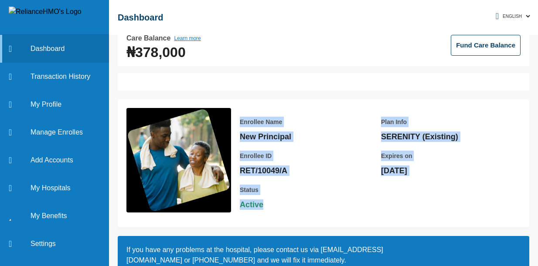
drag, startPoint x: 268, startPoint y: 206, endPoint x: 233, endPoint y: 121, distance: 92.2
click at [233, 121] on div "Enrollee Name New Principal Enrollee ID RET/10049/A Plan Info SERENITY (Existin…" at bounding box center [375, 163] width 289 height 111
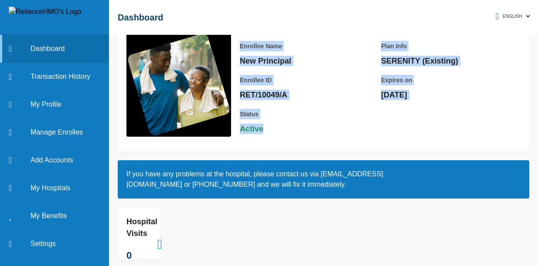
scroll to position [106, 0]
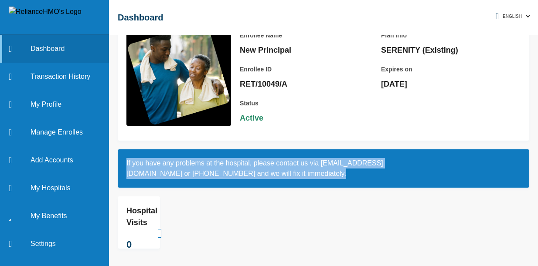
drag, startPoint x: 338, startPoint y: 174, endPoint x: 119, endPoint y: 156, distance: 219.5
click at [119, 156] on div "If you have any problems at the hospital, please contact us via helloegypt@getr…" at bounding box center [323, 168] width 411 height 38
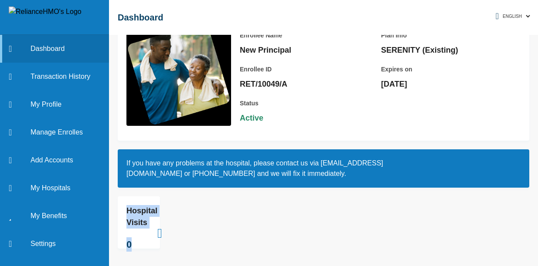
drag, startPoint x: 173, startPoint y: 252, endPoint x: 121, endPoint y: 199, distance: 74.5
click at [121, 199] on div "Care Balance Learn more ₦378,000 Fund Care Balance Enrollee Name New Principal …" at bounding box center [323, 150] width 429 height 231
click at [372, 170] on h2 "If you have any problems at the hospital, please contact us via helloegypt@getr…" at bounding box center [323, 168] width 394 height 21
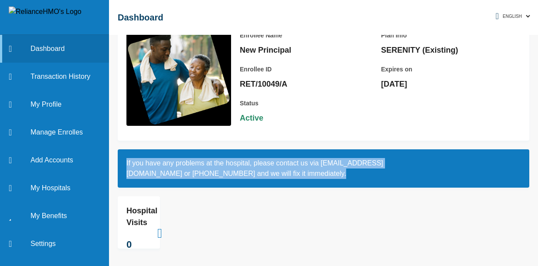
drag, startPoint x: 417, startPoint y: 172, endPoint x: 121, endPoint y: 153, distance: 296.9
click at [121, 153] on div "If you have any problems at the hospital, please contact us via helloegypt@getr…" at bounding box center [323, 168] width 411 height 38
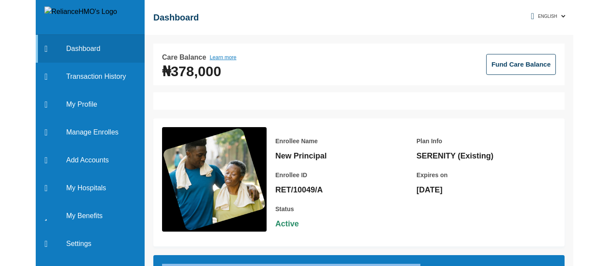
scroll to position [0, 0]
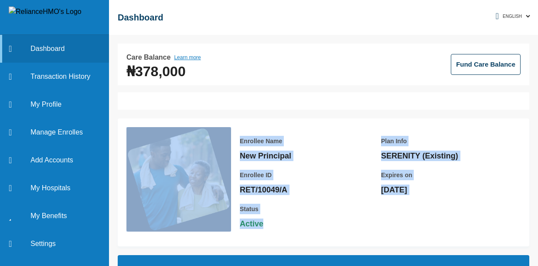
drag, startPoint x: 272, startPoint y: 227, endPoint x: 228, endPoint y: 135, distance: 102.7
click at [228, 135] on div "Enrollee Name New Principal Enrollee ID RET/10049/A Plan Info SERENITY (Existin…" at bounding box center [323, 182] width 411 height 128
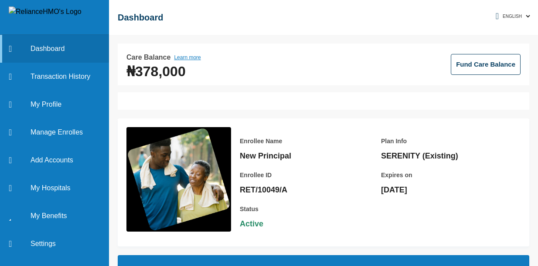
click at [276, 97] on div at bounding box center [323, 100] width 411 height 17
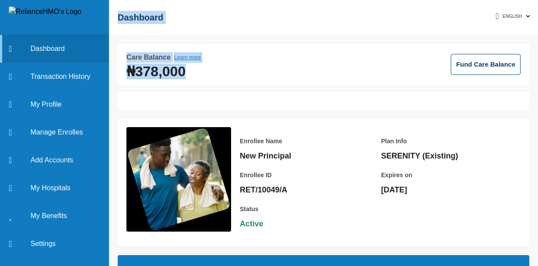
drag, startPoint x: 213, startPoint y: 72, endPoint x: 118, endPoint y: 7, distance: 115.0
click at [118, 7] on div "☰ Dashboard Care Balance Learn more ₦378,000 Fund Care Balance Enrollee Name Ne…" at bounding box center [323, 133] width 429 height 266
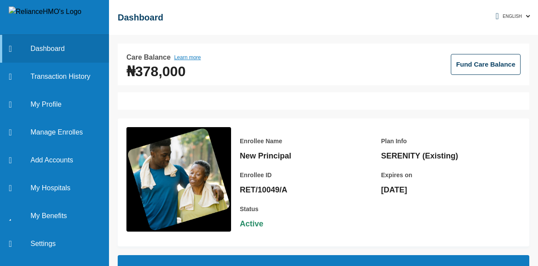
click at [194, 26] on div "☰ Dashboard" at bounding box center [323, 17] width 429 height 35
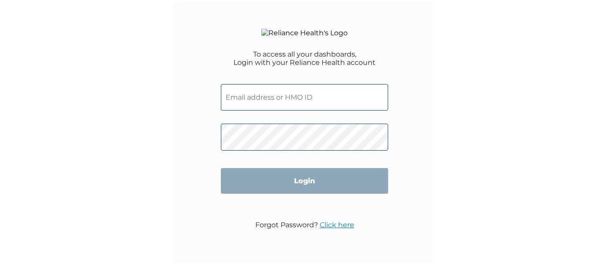
click at [288, 111] on input "text" at bounding box center [304, 97] width 167 height 27
type input "kodos222@yopmail.com"
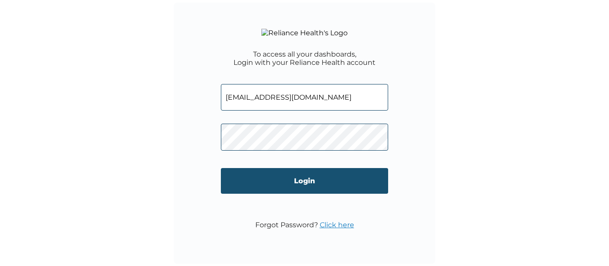
click at [281, 194] on input "Login" at bounding box center [304, 181] width 167 height 26
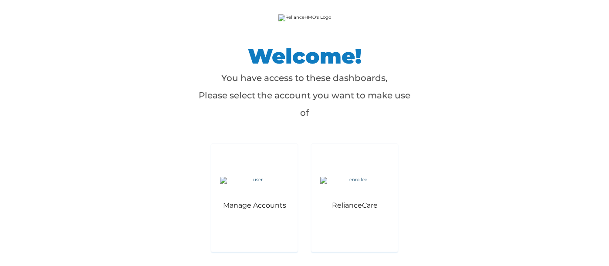
click at [345, 228] on div "RelianceCare" at bounding box center [354, 197] width 87 height 109
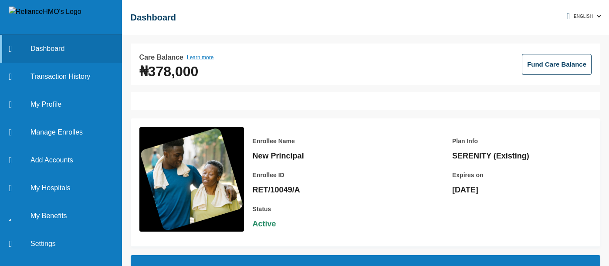
click at [477, 104] on div at bounding box center [366, 100] width 470 height 17
click at [58, 48] on link "Dashboard" at bounding box center [61, 49] width 122 height 28
click at [581, 70] on button "Fund Care Balance" at bounding box center [557, 64] width 70 height 21
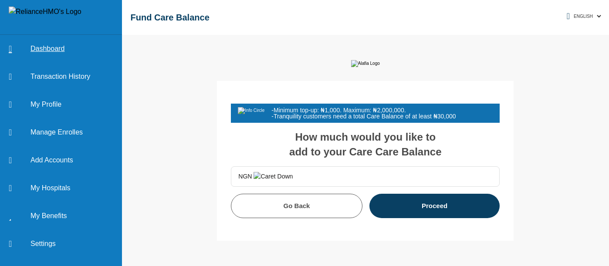
click at [66, 41] on link "Dashboard" at bounding box center [61, 49] width 122 height 28
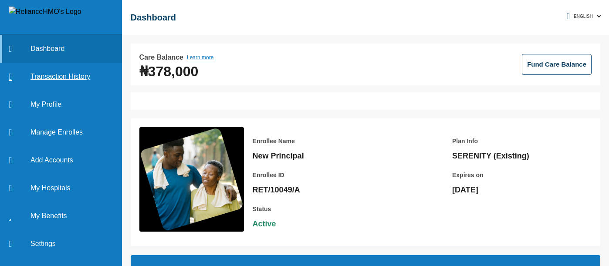
click at [78, 82] on link "Transaction History" at bounding box center [61, 77] width 122 height 28
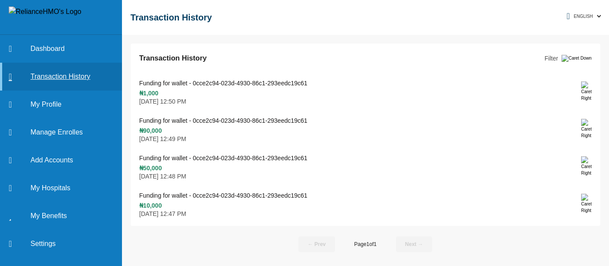
click at [63, 78] on link "Transaction History" at bounding box center [61, 77] width 122 height 28
click at [88, 74] on link "Transaction History" at bounding box center [61, 77] width 122 height 28
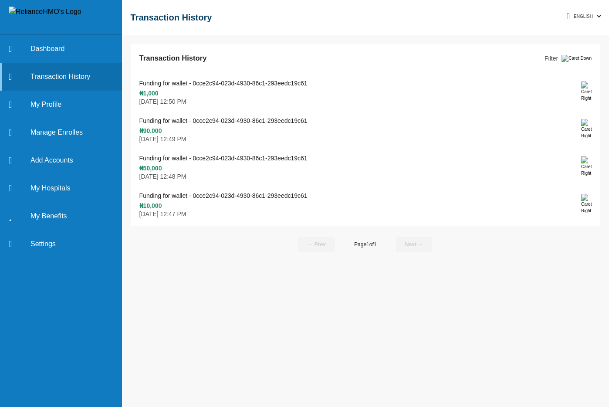
click at [196, 264] on div "Transaction History Filter Funding for wallet - 0cce2c94-023d-4930-86c1-293eedc…" at bounding box center [365, 221] width 487 height 372
drag, startPoint x: 315, startPoint y: 194, endPoint x: 195, endPoint y: 193, distance: 119.4
click at [195, 193] on div "Funding for wallet - 0cce2c94-023d-4930-86c1-293eedc19c61 ₦10,000 August 14, 20…" at bounding box center [365, 203] width 452 height 27
drag, startPoint x: 189, startPoint y: 83, endPoint x: 172, endPoint y: 81, distance: 17.1
click p "Funding for wallet - 0cce2c94-023d-4930-86c1-293eedc19c61"
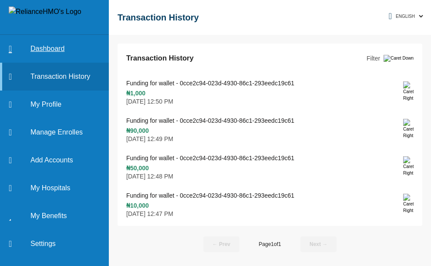
click at [55, 47] on link "Dashboard" at bounding box center [54, 49] width 109 height 28
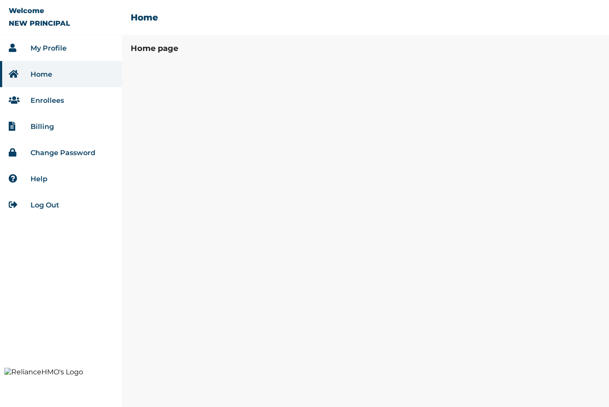
click at [64, 98] on li "Enrollees" at bounding box center [61, 100] width 122 height 26
click at [66, 102] on li "Enrollees" at bounding box center [61, 100] width 122 height 26
click at [43, 72] on link "Home" at bounding box center [41, 74] width 22 height 8
click at [50, 99] on link "Enrollees" at bounding box center [47, 100] width 34 height 8
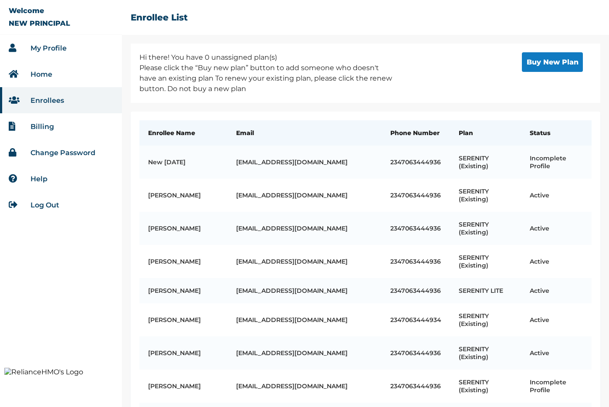
click at [558, 67] on button "Buy New Plan" at bounding box center [552, 62] width 61 height 20
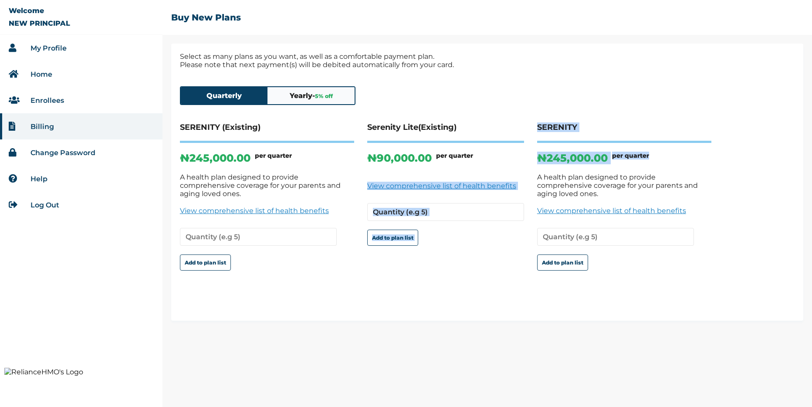
drag, startPoint x: 595, startPoint y: 161, endPoint x: 528, endPoint y: 160, distance: 66.7
click at [529, 160] on div "SERENITY (Existing) ₦ 245,000.00 per quarter A health plan designed to provide …" at bounding box center [487, 212] width 615 height 181
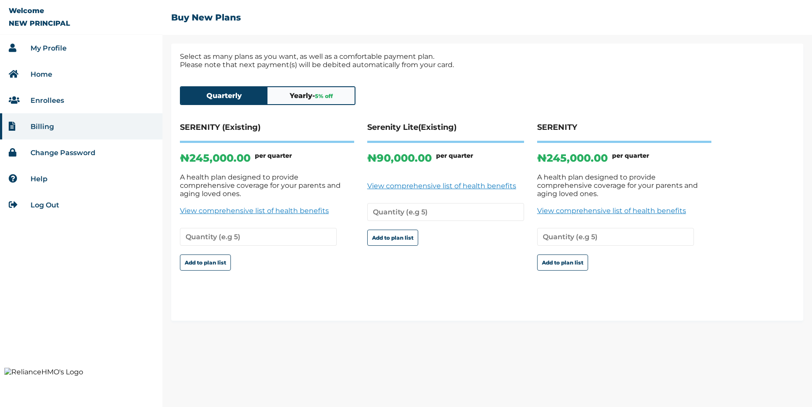
click at [319, 97] on span "5 % off" at bounding box center [324, 96] width 18 height 7
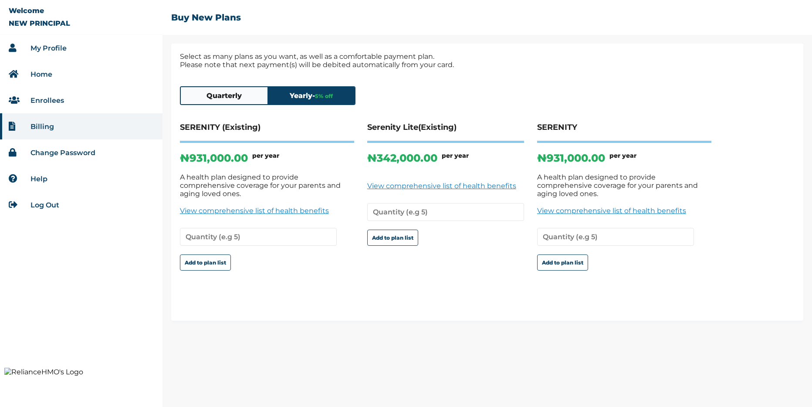
click at [244, 102] on button "Quarterly" at bounding box center [224, 95] width 87 height 17
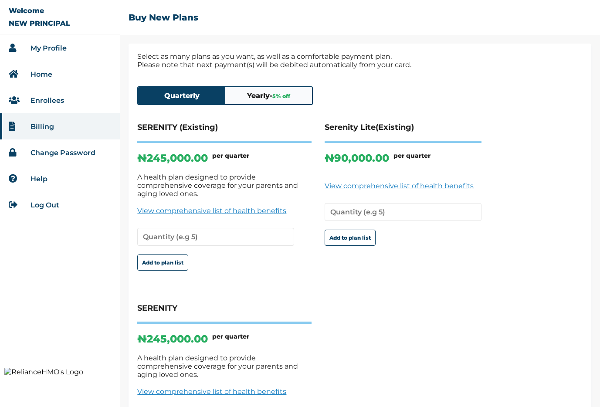
click at [528, 76] on div "Select as many plans as you want, as well as a comfortable payment plan. Please…" at bounding box center [360, 273] width 463 height 458
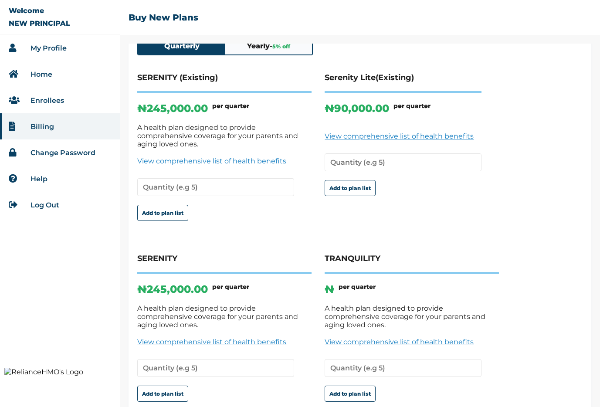
scroll to position [89, 0]
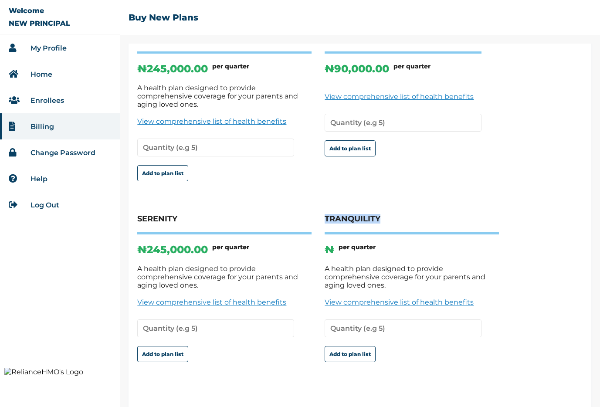
drag, startPoint x: 388, startPoint y: 215, endPoint x: 321, endPoint y: 212, distance: 67.1
click at [321, 212] on div "SERENITY (Existing) ₦ 245,000.00 per quarter A health plan designed to provide …" at bounding box center [359, 214] width 445 height 362
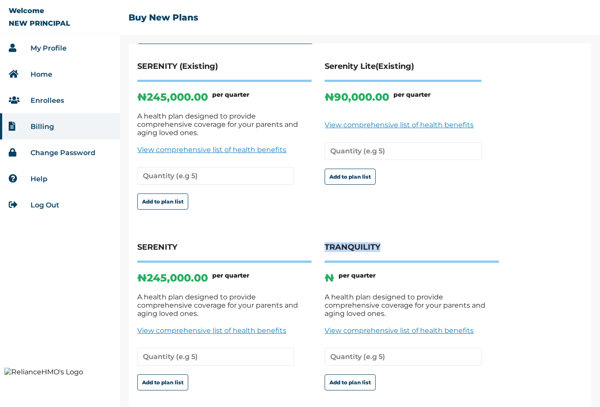
scroll to position [61, 0]
drag, startPoint x: 379, startPoint y: 274, endPoint x: 327, endPoint y: 273, distance: 51.8
click at [327, 273] on div "₦ per quarter" at bounding box center [412, 282] width 174 height 21
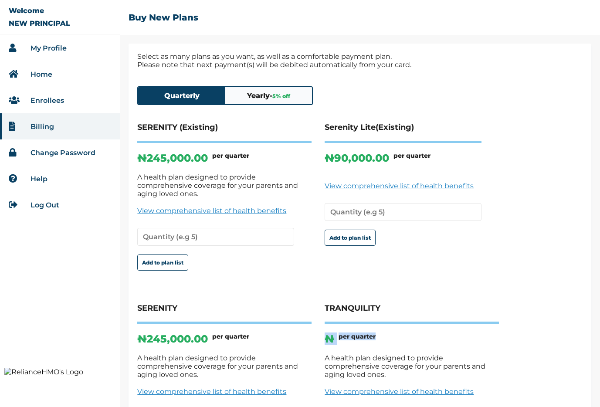
click at [283, 90] on button "Yearly - 5 % off" at bounding box center [268, 95] width 87 height 17
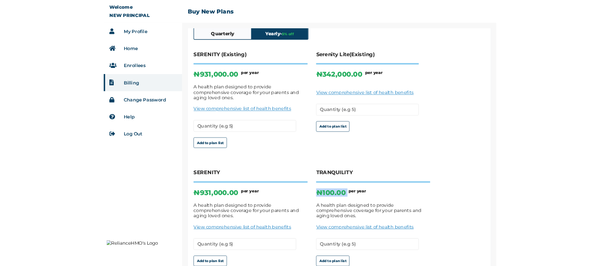
scroll to position [44, 0]
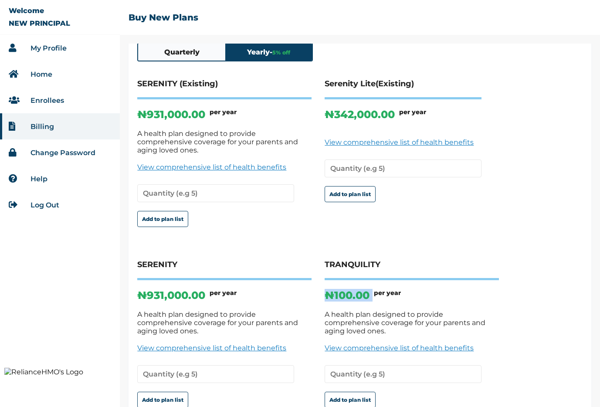
click at [188, 55] on button "Quarterly" at bounding box center [181, 52] width 87 height 17
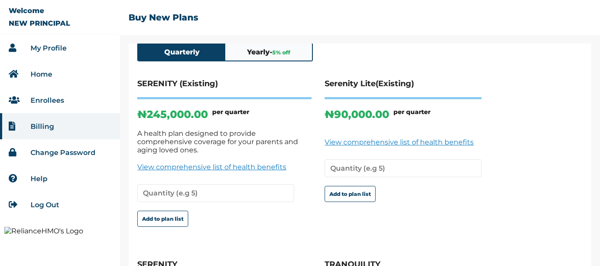
scroll to position [69, 0]
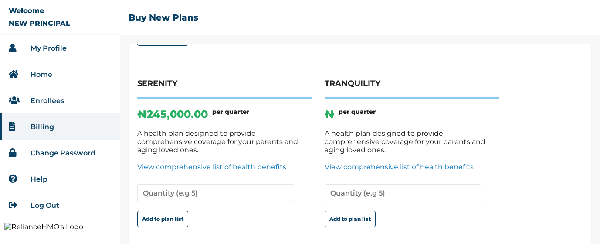
scroll to position [210, 0]
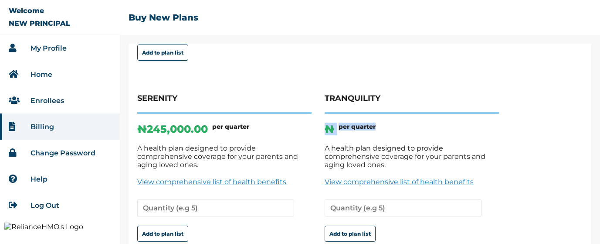
drag, startPoint x: 393, startPoint y: 120, endPoint x: 328, endPoint y: 121, distance: 64.9
click at [328, 122] on div "₦ per quarter" at bounding box center [412, 132] width 174 height 21
click at [368, 129] on div "₦ per quarter" at bounding box center [412, 132] width 174 height 21
drag, startPoint x: 348, startPoint y: 131, endPoint x: 324, endPoint y: 123, distance: 25.5
click at [324, 123] on div "SERENITY (Existing) ₦ 245,000.00 per quarter A health plan designed to provide …" at bounding box center [359, 93] width 445 height 362
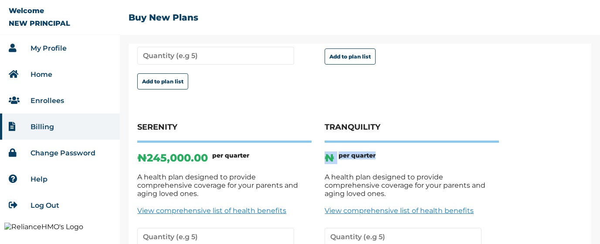
scroll to position [181, 0]
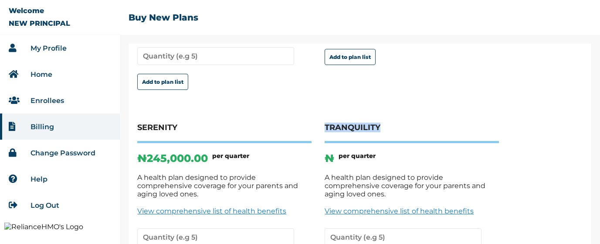
drag, startPoint x: 385, startPoint y: 120, endPoint x: 326, endPoint y: 118, distance: 58.8
click at [326, 122] on h4 "TRANQUILITY" at bounding box center [412, 132] width 174 height 20
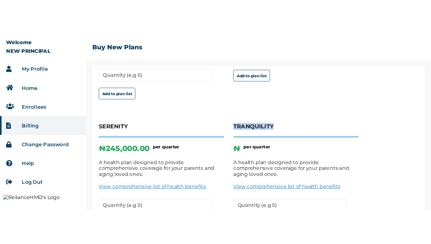
scroll to position [0, 0]
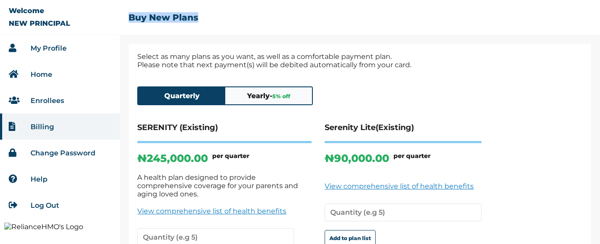
drag, startPoint x: 193, startPoint y: 16, endPoint x: 207, endPoint y: 24, distance: 16.6
click at [210, 22] on div "☰ Buy New Plans" at bounding box center [360, 22] width 480 height 44
click at [197, 21] on h2 "Buy New Plans" at bounding box center [164, 17] width 70 height 10
drag, startPoint x: 213, startPoint y: 19, endPoint x: 124, endPoint y: 14, distance: 88.6
click at [126, 13] on div "☰ Buy New Plans" at bounding box center [360, 22] width 480 height 44
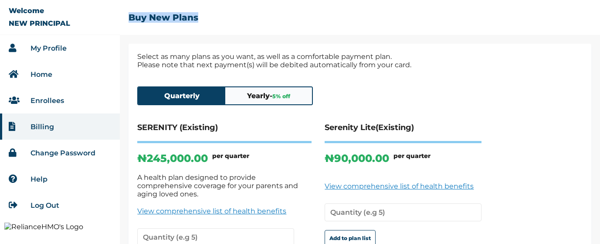
copy h2 "Buy New Plans"
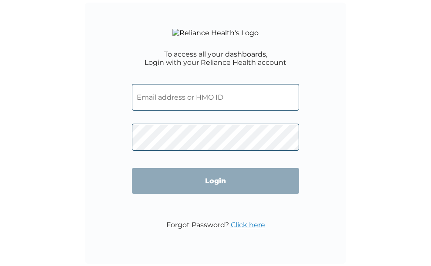
click input "text"
type input "kodos222@yopmail.com"
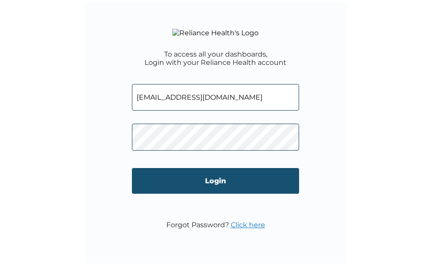
click input "Login"
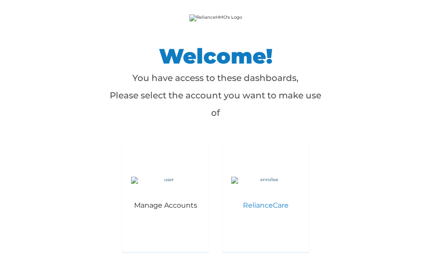
drag, startPoint x: 0, startPoint y: 0, endPoint x: 257, endPoint y: 204, distance: 328.7
click at [257, 184] on img at bounding box center [265, 180] width 69 height 7
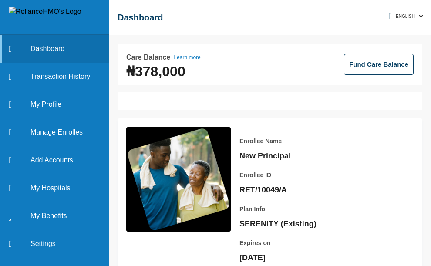
click at [193, 58] on button "Learn more" at bounding box center [187, 57] width 27 height 10
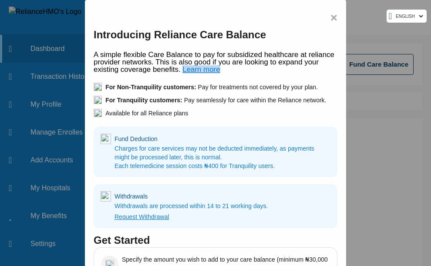
drag, startPoint x: 216, startPoint y: 70, endPoint x: 179, endPoint y: 71, distance: 36.6
click at [179, 71] on p "A simple flexible Care Balance to pay for subsidized healthcare at reliance pro…" at bounding box center [216, 62] width 244 height 22
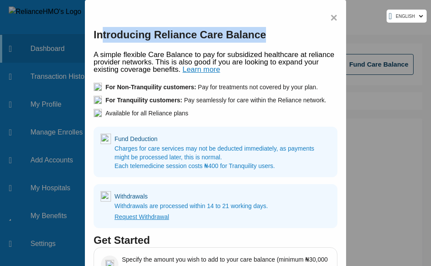
drag, startPoint x: 248, startPoint y: 34, endPoint x: 98, endPoint y: 41, distance: 149.5
click at [98, 41] on div "× Introducing Reliance Care Balance A simple flexible Care Balance to pay for s…" at bounding box center [215, 182] width 261 height 365
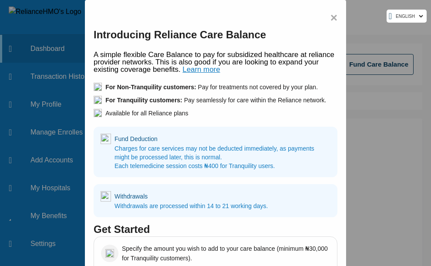
click at [332, 15] on span "×" at bounding box center [334, 18] width 7 height 18
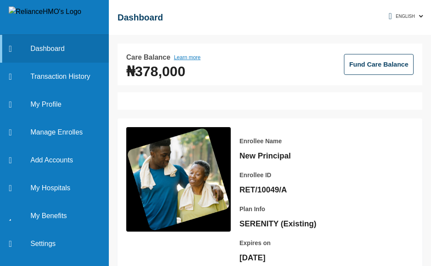
click at [309, 24] on div "☰ Dashboard" at bounding box center [270, 17] width 322 height 35
click at [186, 56] on button "Learn more" at bounding box center [187, 57] width 27 height 10
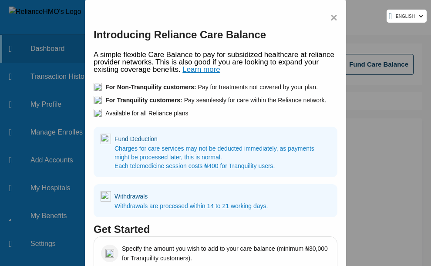
click at [332, 17] on span "×" at bounding box center [334, 18] width 7 height 18
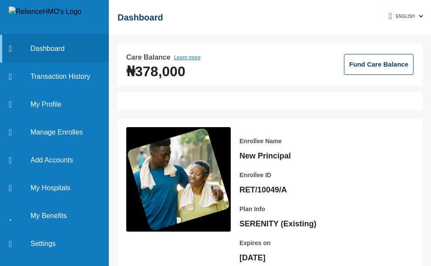
click at [185, 60] on button "Learn more" at bounding box center [187, 57] width 27 height 10
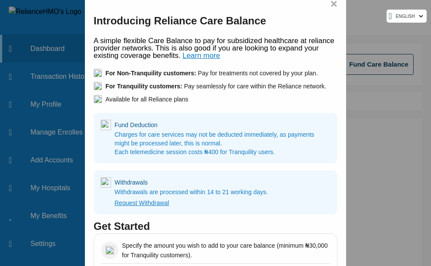
scroll to position [70, 0]
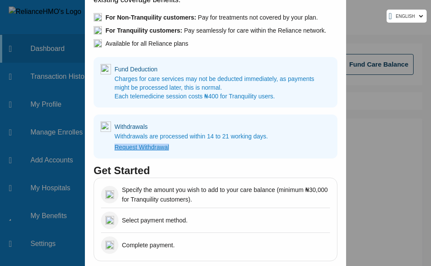
drag, startPoint x: 173, startPoint y: 148, endPoint x: 112, endPoint y: 144, distance: 61.6
click at [115, 144] on p "Withdrawals are processed within 14 to 21 working days. Request Withdrawal" at bounding box center [192, 142] width 154 height 20
copy link "Request Withdrawal"
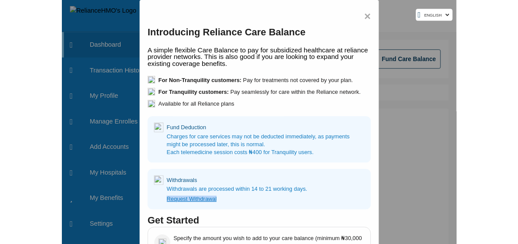
scroll to position [0, 0]
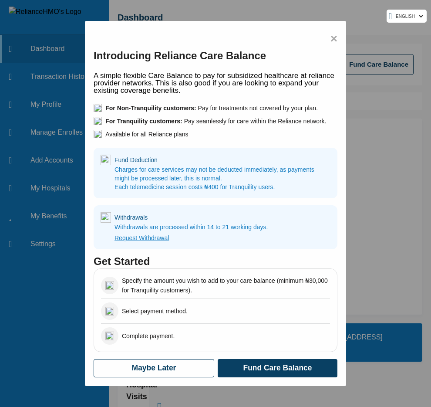
click at [268, 203] on div "A simple flexible Care Balance to pay for subsidized healthcare at reliance pro…" at bounding box center [216, 224] width 244 height 305
click at [331, 38] on span "×" at bounding box center [334, 39] width 7 height 18
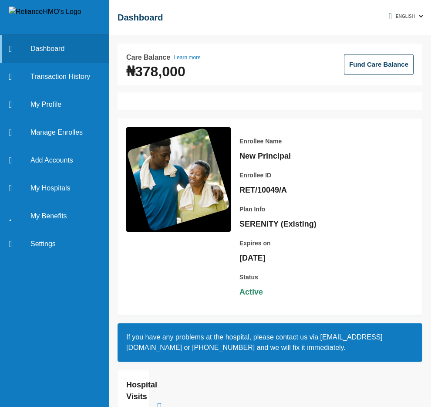
click at [379, 60] on button "Fund Care Balance" at bounding box center [379, 64] width 70 height 21
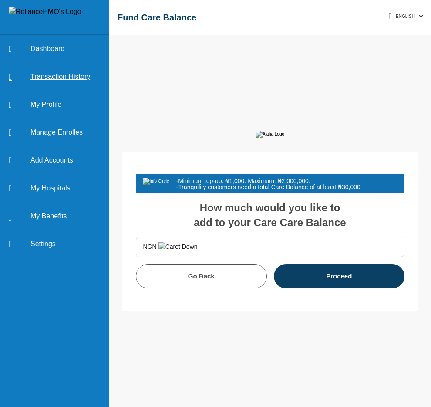
click at [53, 76] on link "Transaction History" at bounding box center [54, 77] width 109 height 28
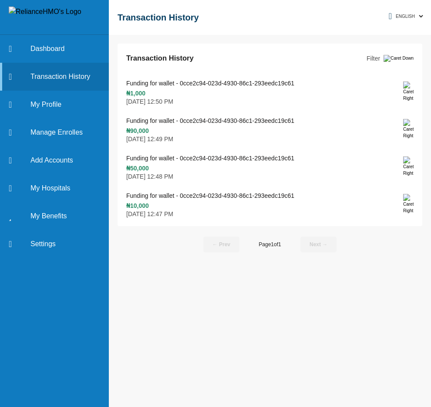
click at [412, 93] on img at bounding box center [408, 91] width 10 height 20
click at [213, 98] on p "August 14, 2025, 12:50 PM" at bounding box center [210, 101] width 168 height 7
click at [412, 93] on img at bounding box center [408, 91] width 10 height 20
drag, startPoint x: 218, startPoint y: 97, endPoint x: 124, endPoint y: 80, distance: 95.6
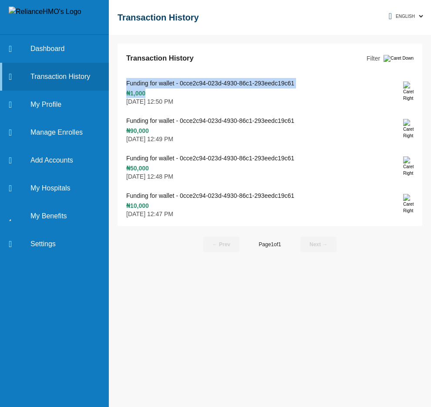
click at [124, 80] on div "Transaction History Filter Funding for wallet - 0cce2c94-023d-4930-86c1-293eedc…" at bounding box center [270, 135] width 305 height 183
click at [123, 80] on div "Transaction History Filter Funding for wallet - 0cce2c94-023d-4930-86c1-293eedc…" at bounding box center [270, 135] width 305 height 183
drag, startPoint x: 123, startPoint y: 80, endPoint x: 207, endPoint y: 100, distance: 86.5
click at [207, 100] on div "Transaction History Filter Funding for wallet - 0cce2c94-023d-4930-86c1-293eedc…" at bounding box center [270, 135] width 305 height 183
drag, startPoint x: 126, startPoint y: 121, endPoint x: 213, endPoint y: 139, distance: 88.6
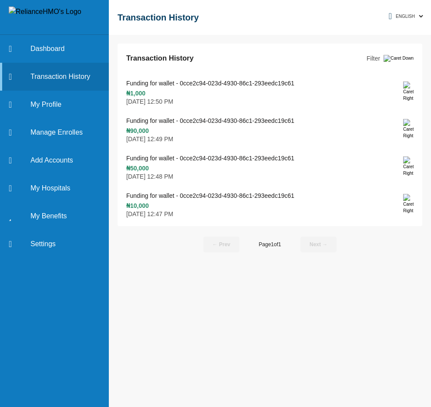
click at [213, 139] on div "Funding for wallet - 0cce2c94-023d-4930-86c1-293eedc19c61 ₦90,000 August 14, 20…" at bounding box center [210, 128] width 168 height 27
drag, startPoint x: 125, startPoint y: 159, endPoint x: 213, endPoint y: 178, distance: 90.0
click at [213, 178] on div "Transaction History Filter Funding for wallet - 0cce2c94-023d-4930-86c1-293eedc…" at bounding box center [270, 135] width 305 height 183
drag, startPoint x: 125, startPoint y: 194, endPoint x: 234, endPoint y: 220, distance: 111.9
click at [234, 220] on div "Transaction History Filter Funding for wallet - 0cce2c94-023d-4930-86c1-293eedc…" at bounding box center [270, 135] width 305 height 183
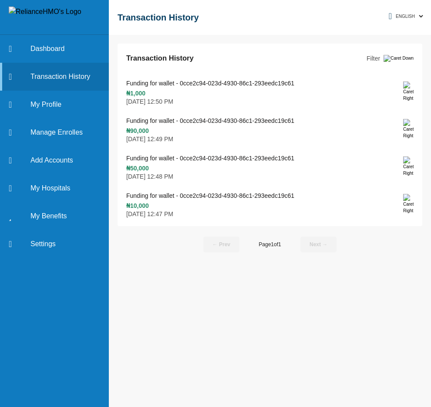
click at [400, 215] on div "Funding for wallet - 0cce2c94-023d-4930-86c1-293eedc19c61 ₦10,000 August 14, 20…" at bounding box center [270, 203] width 288 height 27
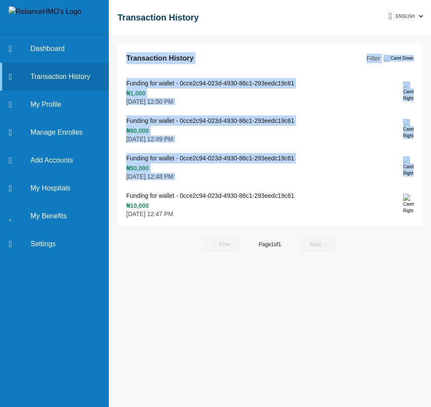
drag, startPoint x: 417, startPoint y: 210, endPoint x: 115, endPoint y: 33, distance: 349.3
click at [115, 33] on div "☰ Transaction History Transaction History Filter Funding for wallet - 0cce2c94-…" at bounding box center [270, 203] width 322 height 407
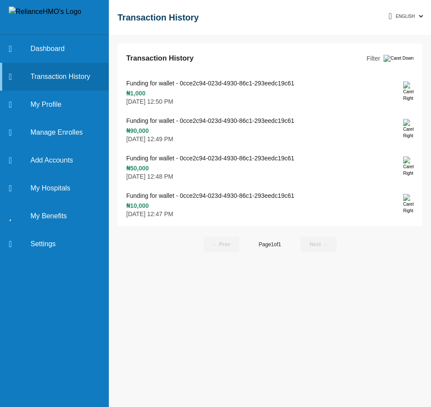
click at [143, 137] on p "August 14, 2025, 12:49 PM" at bounding box center [210, 138] width 168 height 7
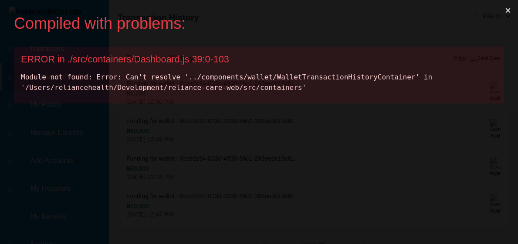
click at [288, 79] on div "Module not found: Error: Can't resolve '../components/wallet/WalletTransactionH…" at bounding box center [259, 82] width 476 height 21
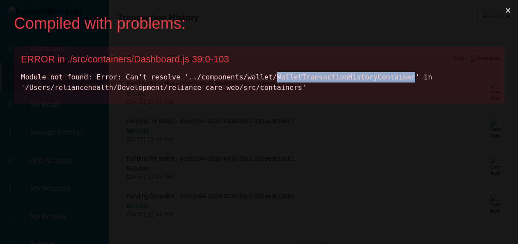
click at [288, 79] on div "Module not found: Error: Can't resolve '../components/wallet/WalletTransactionH…" at bounding box center [259, 82] width 476 height 21
copy div "WalletTransactionHistoryContainer"
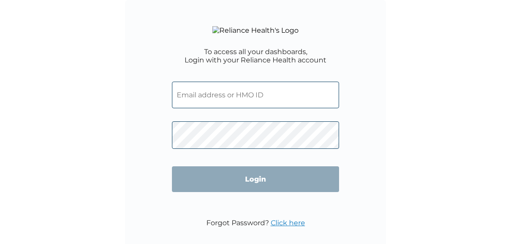
click at [227, 108] on input "text" at bounding box center [255, 94] width 167 height 27
type input "kodos222@yopmail.com"
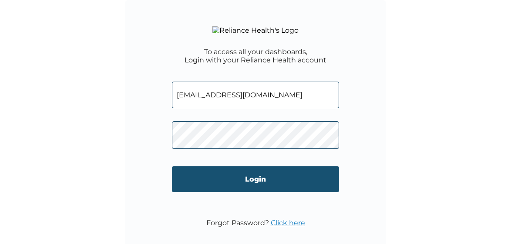
click at [242, 192] on input "Login" at bounding box center [255, 179] width 167 height 26
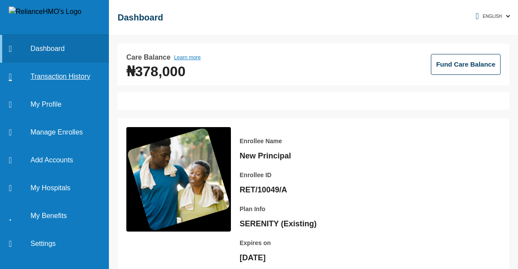
click at [63, 71] on link "Transaction History" at bounding box center [54, 77] width 109 height 28
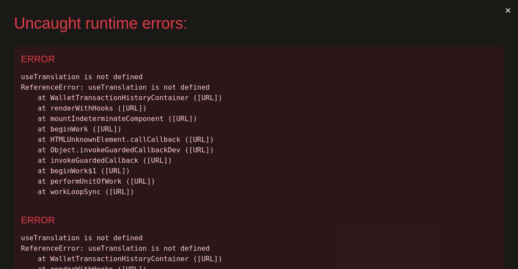
click at [126, 88] on div "useTranslation is not defined ReferenceError: useTranslation is not defined at …" at bounding box center [259, 134] width 476 height 125
copy div "useTranslation"
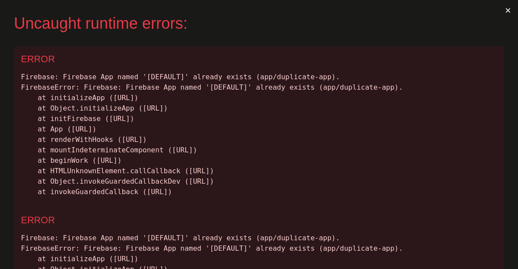
scroll to position [71, 0]
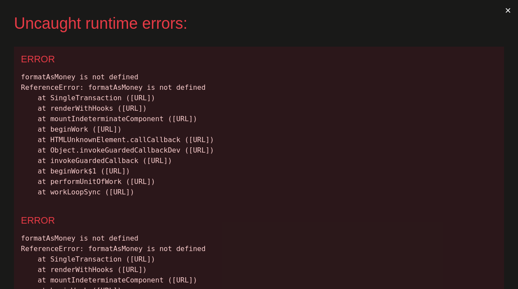
click at [132, 88] on div "formatAsMoney is not defined ReferenceError: formatAsMoney is not defined at Si…" at bounding box center [259, 134] width 476 height 125
click at [110, 85] on div "formatAsMoney is not defined ReferenceError: formatAsMoney is not defined at Si…" at bounding box center [259, 134] width 476 height 125
copy div "formatAsMoney"
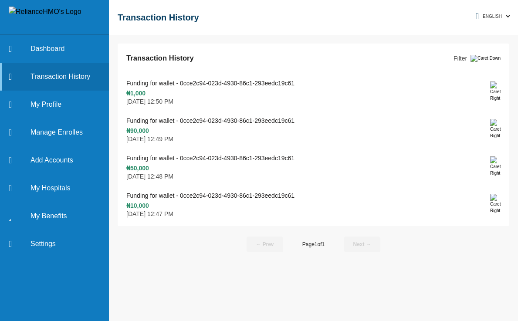
click at [247, 81] on p "Funding for wallet - 0cce2c94-023d-4930-86c1-293eedc19c61" at bounding box center [210, 83] width 168 height 10
click at [67, 51] on link "Dashboard" at bounding box center [54, 49] width 109 height 28
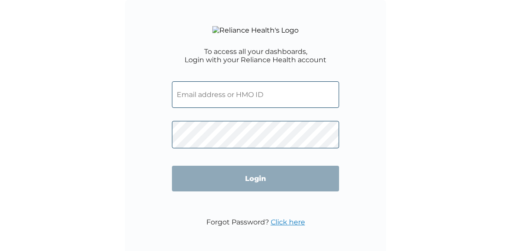
click at [219, 100] on input "text" at bounding box center [255, 94] width 167 height 27
type input "kodos222@yopmail.com"
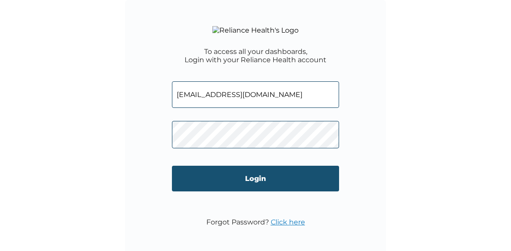
click at [219, 192] on input "Login" at bounding box center [255, 179] width 167 height 26
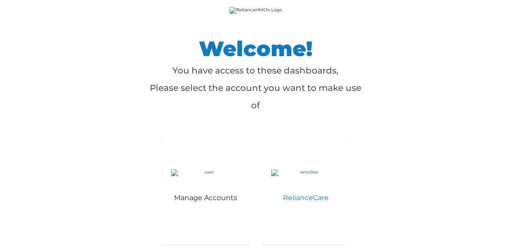
click at [325, 176] on img at bounding box center [305, 172] width 69 height 7
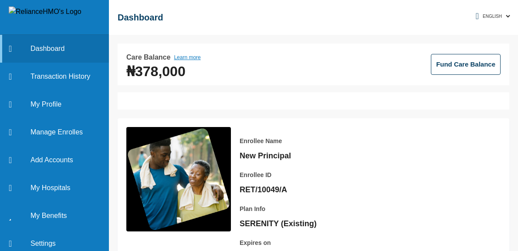
click at [305, 168] on div "Enrollee Name New Principal Enrollee ID RET/10049/A" at bounding box center [301, 161] width 122 height 68
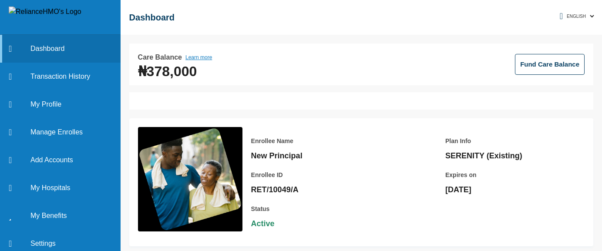
click at [211, 92] on div at bounding box center [361, 100] width 464 height 17
click at [518, 62] on button "Fund Care Balance" at bounding box center [550, 64] width 70 height 21
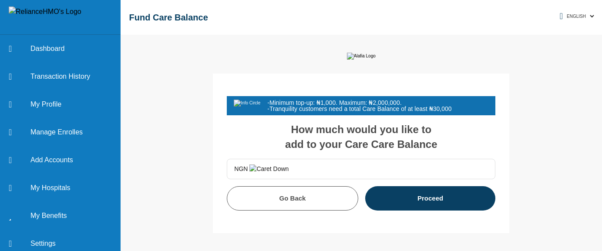
click at [294, 175] on input "text" at bounding box center [389, 169] width 200 height 20
type input "20,000.00"
click at [420, 200] on button "Proceed" at bounding box center [431, 198] width 131 height 24
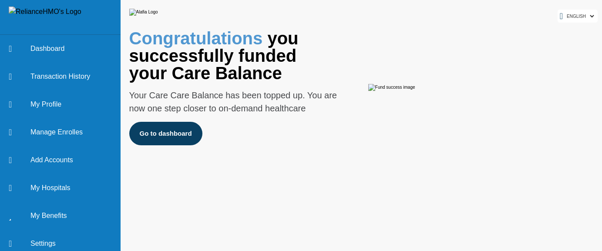
click at [173, 146] on button "Go to dashboard" at bounding box center [165, 134] width 73 height 24
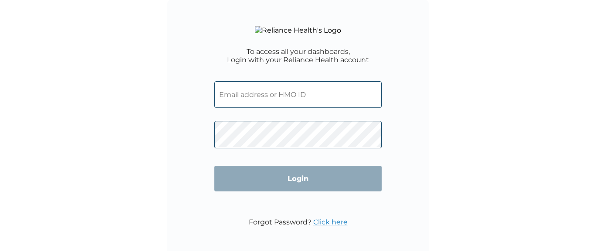
click at [238, 108] on input "text" at bounding box center [297, 94] width 167 height 27
type input "[EMAIL_ADDRESS][DOMAIN_NAME]"
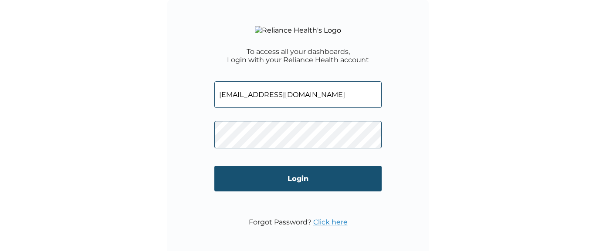
click at [268, 184] on input "Login" at bounding box center [297, 179] width 167 height 26
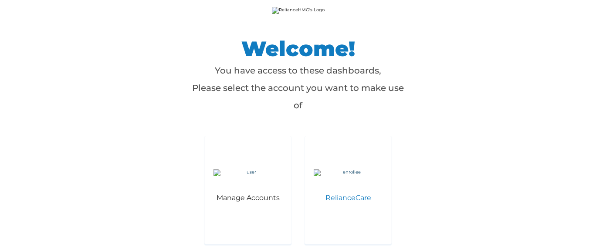
click at [328, 176] on img at bounding box center [348, 172] width 69 height 7
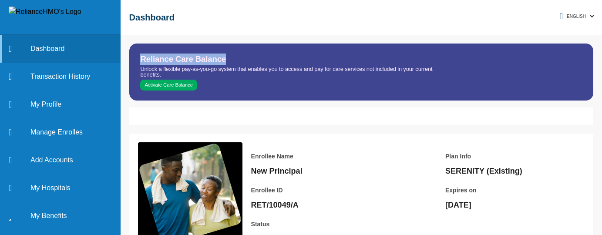
drag, startPoint x: 223, startPoint y: 61, endPoint x: 142, endPoint y: 57, distance: 81.1
click at [142, 57] on div "Reliance Care Balance Unlock a flexible pay-as-you-go system that enables you t…" at bounding box center [361, 72] width 464 height 57
copy h2 "Reliance Care Balance"
click at [240, 62] on div "Reliance Care Balance Unlock a flexible pay-as-you-go system that enables you t…" at bounding box center [361, 72] width 464 height 57
drag, startPoint x: 196, startPoint y: 62, endPoint x: 143, endPoint y: 63, distance: 52.7
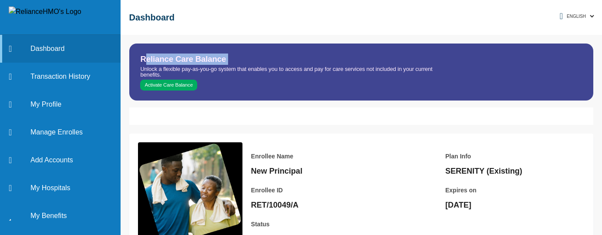
click at [143, 63] on div "Reliance Care Balance Unlock a flexible pay-as-you-go system that enables you t…" at bounding box center [361, 72] width 464 height 57
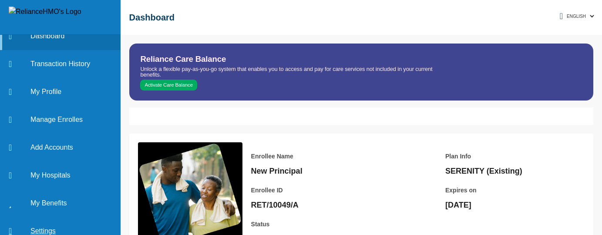
scroll to position [23, 0]
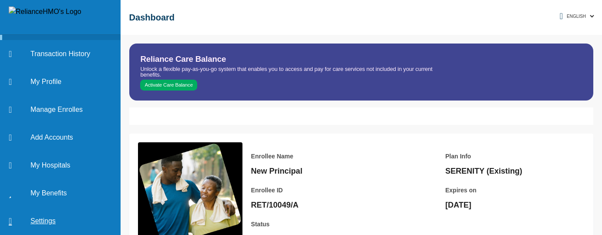
click at [50, 217] on link "Settings" at bounding box center [60, 221] width 121 height 28
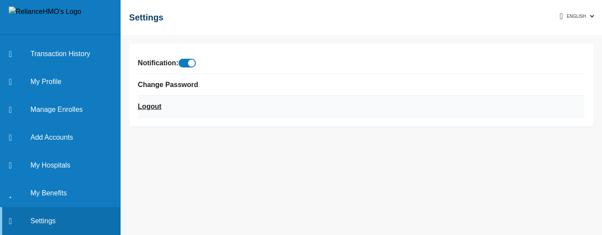
click at [158, 102] on link "Logout" at bounding box center [150, 107] width 24 height 10
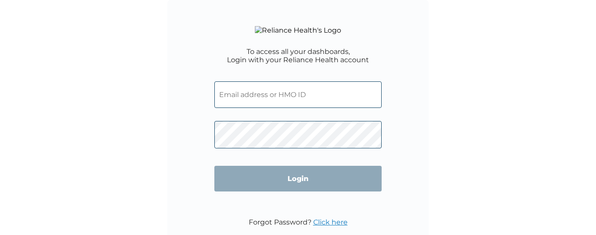
click at [261, 108] on input "text" at bounding box center [297, 94] width 167 height 27
type input "kodos222@yopmail.com"
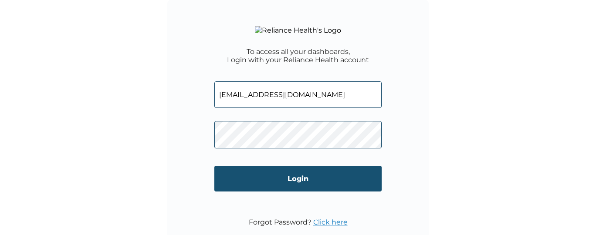
click at [279, 192] on input "Login" at bounding box center [297, 179] width 167 height 26
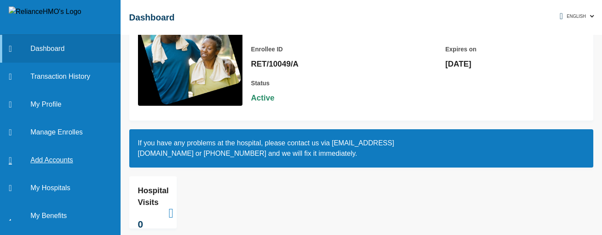
scroll to position [142, 0]
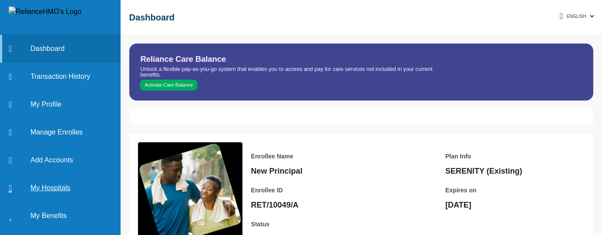
click at [21, 188] on icon at bounding box center [15, 188] width 13 height 9
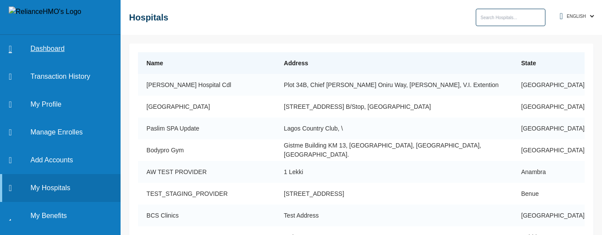
click at [36, 49] on link "Dashboard" at bounding box center [60, 49] width 121 height 28
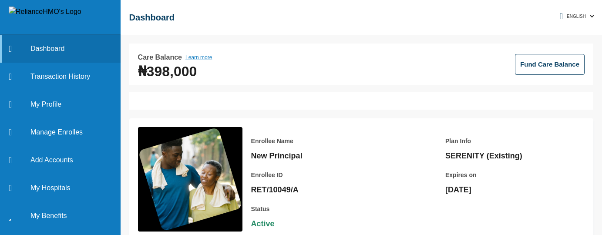
click at [220, 76] on div "Care Balance Learn more ₦398,000 Fund Care Balance" at bounding box center [361, 64] width 447 height 24
